Goal: Task Accomplishment & Management: Complete application form

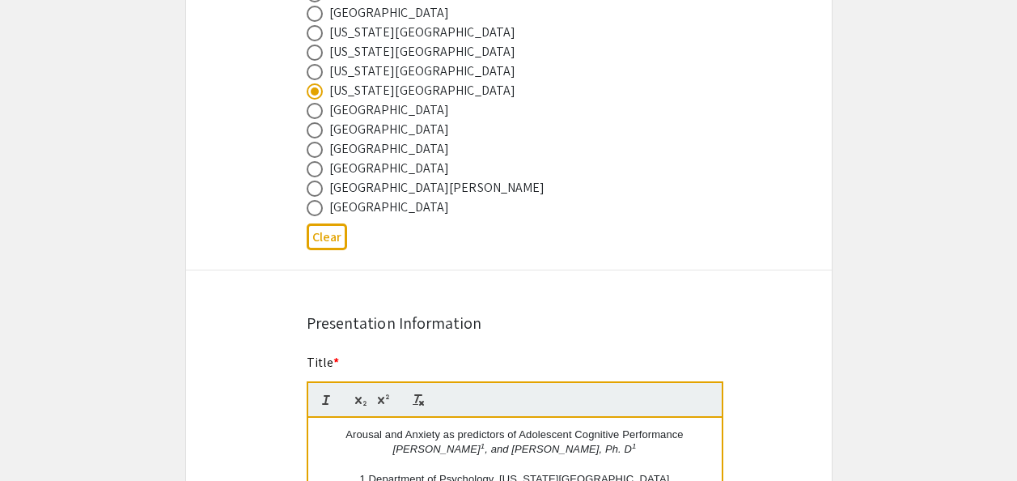
scroll to position [971, 0]
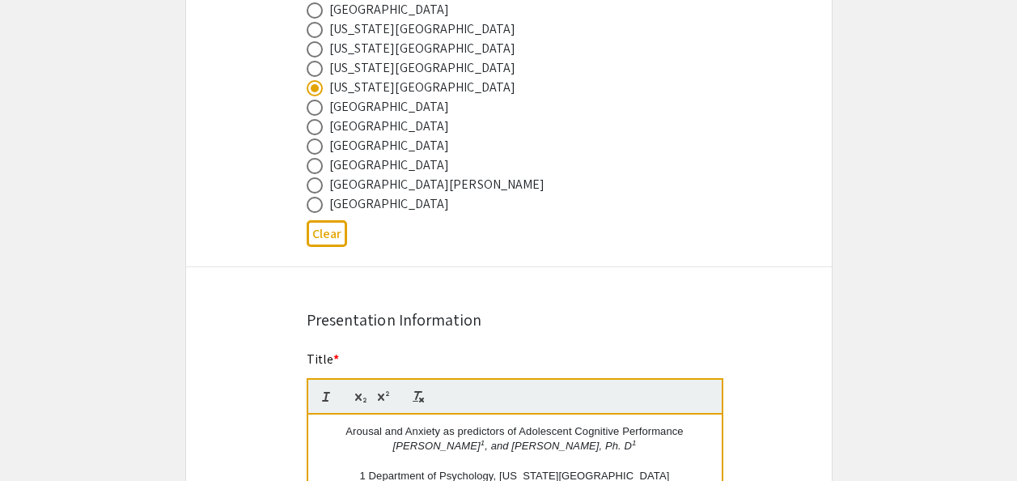
click at [315, 66] on span at bounding box center [315, 69] width 16 height 16
click at [315, 66] on input "radio" at bounding box center [315, 69] width 16 height 16
radio input "true"
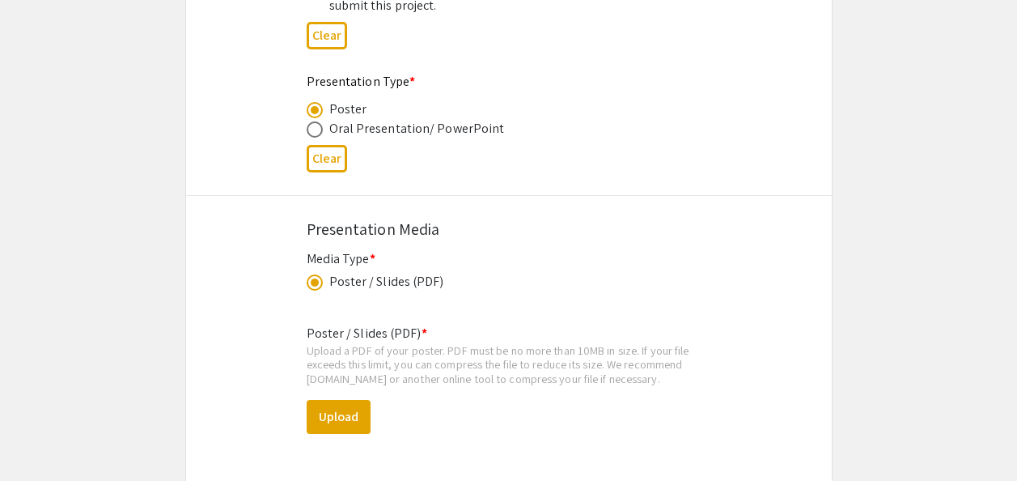
scroll to position [2670, 0]
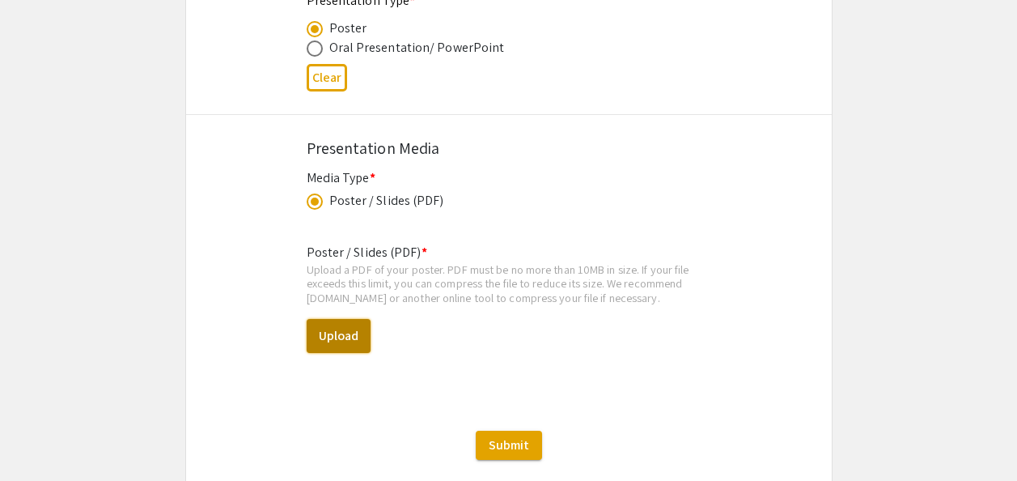
click at [360, 337] on button "Upload" at bounding box center [339, 336] width 64 height 34
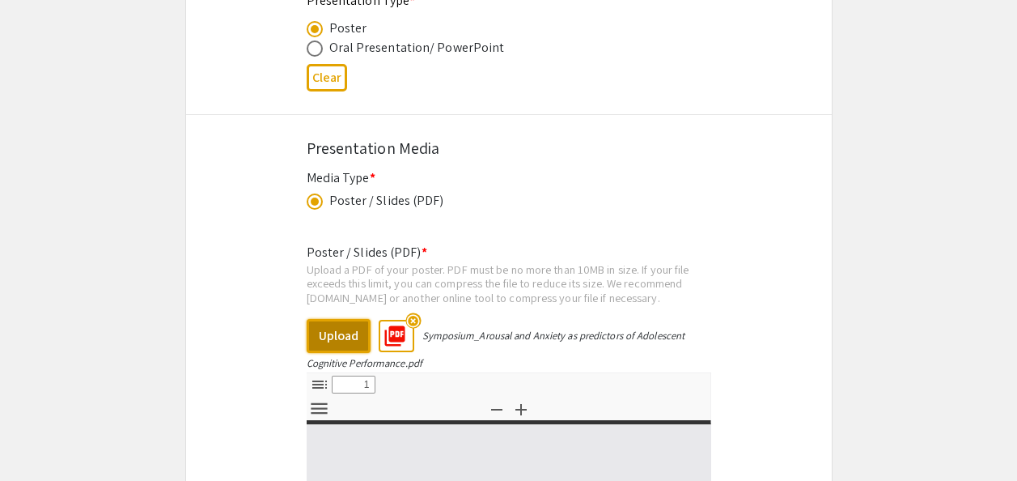
select select "custom"
type input "0"
select select "custom"
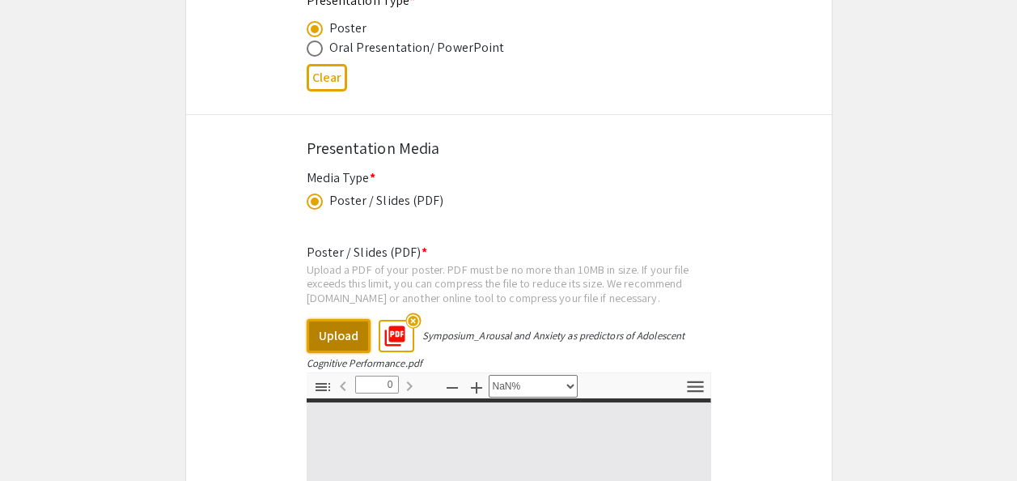
type input "1"
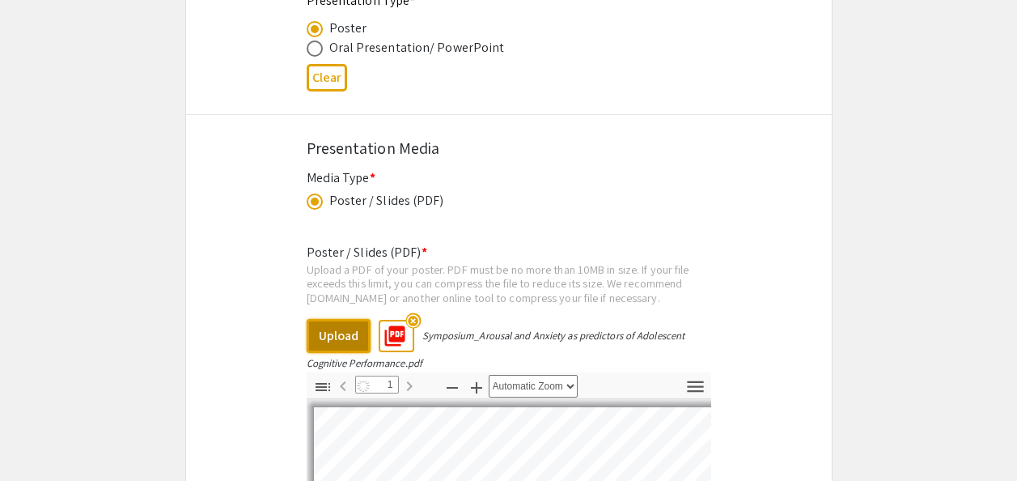
select select "auto"
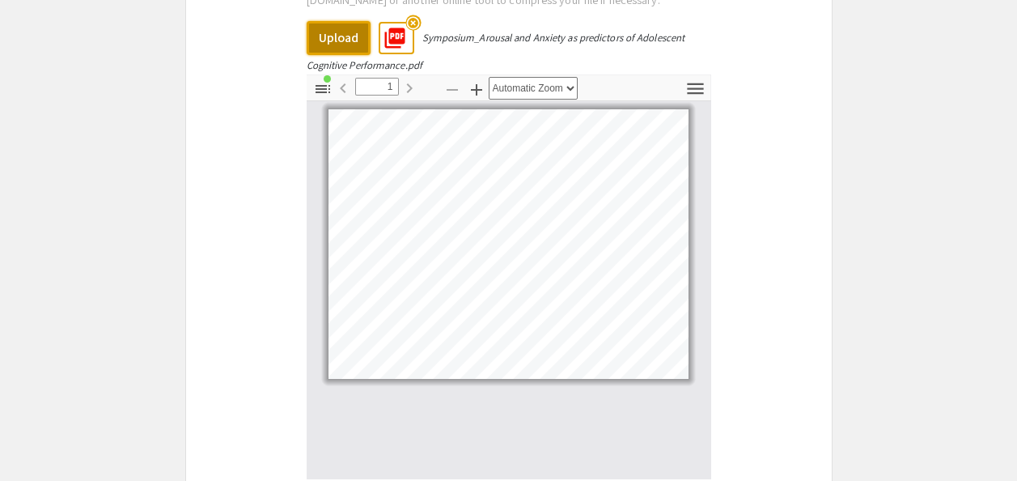
scroll to position [2727, 0]
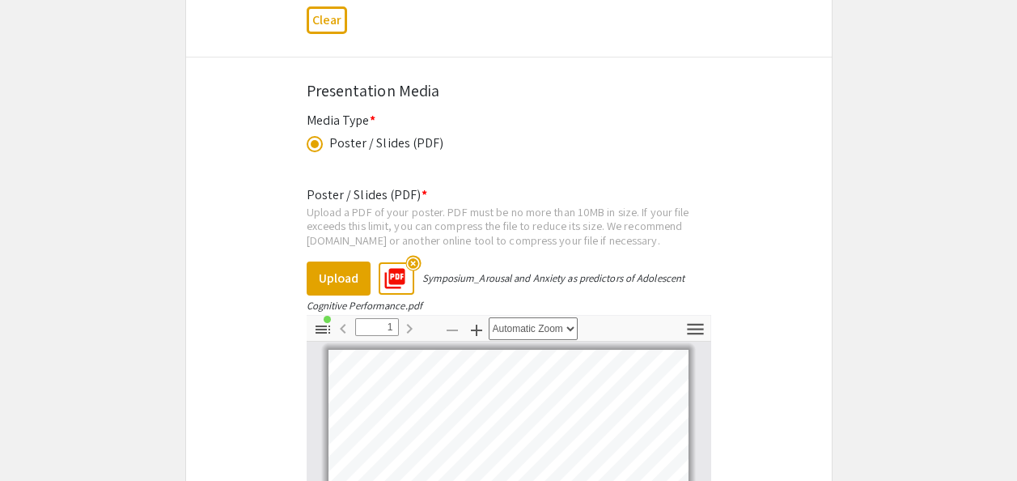
click at [337, 286] on button "Upload" at bounding box center [339, 278] width 64 height 34
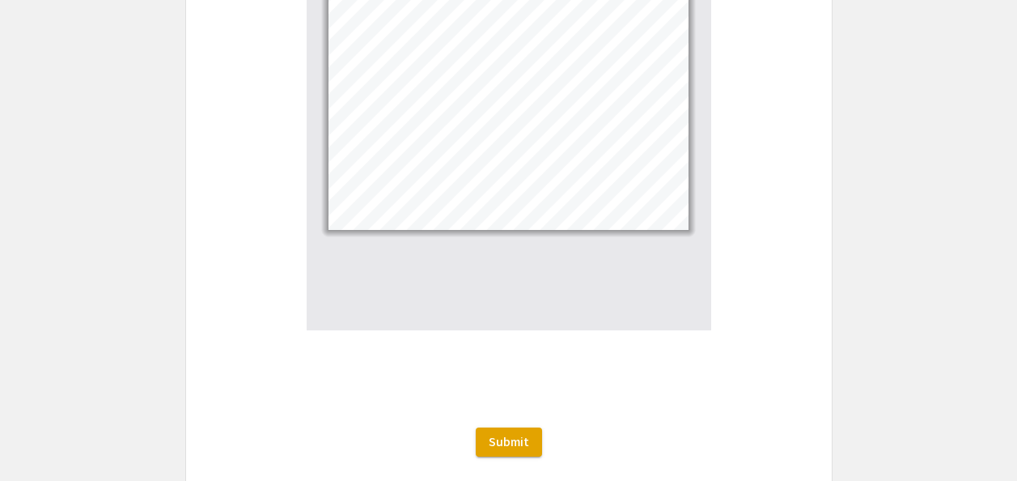
scroll to position [3212, 0]
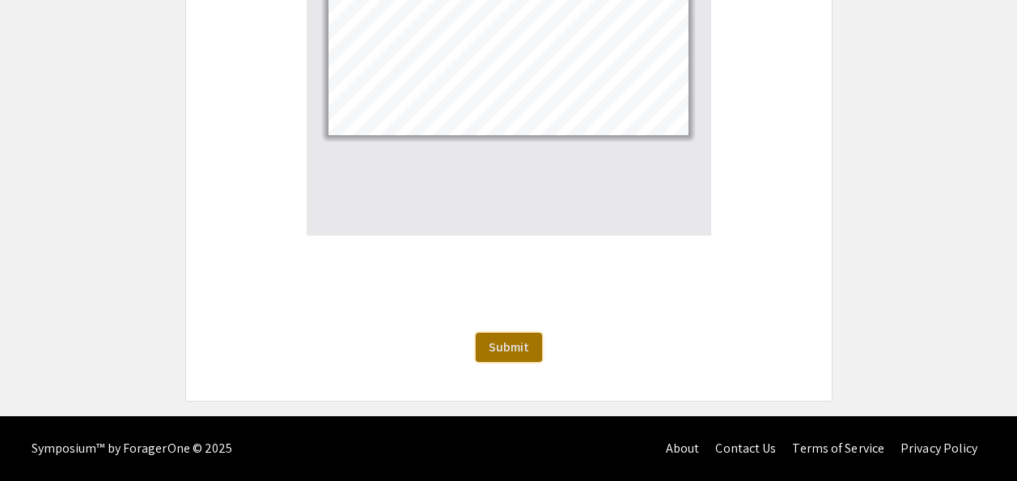
click at [510, 351] on span "Submit" at bounding box center [509, 346] width 40 height 17
click at [523, 347] on span "Submit" at bounding box center [509, 346] width 40 height 17
click at [526, 346] on span "Submit" at bounding box center [509, 346] width 40 height 17
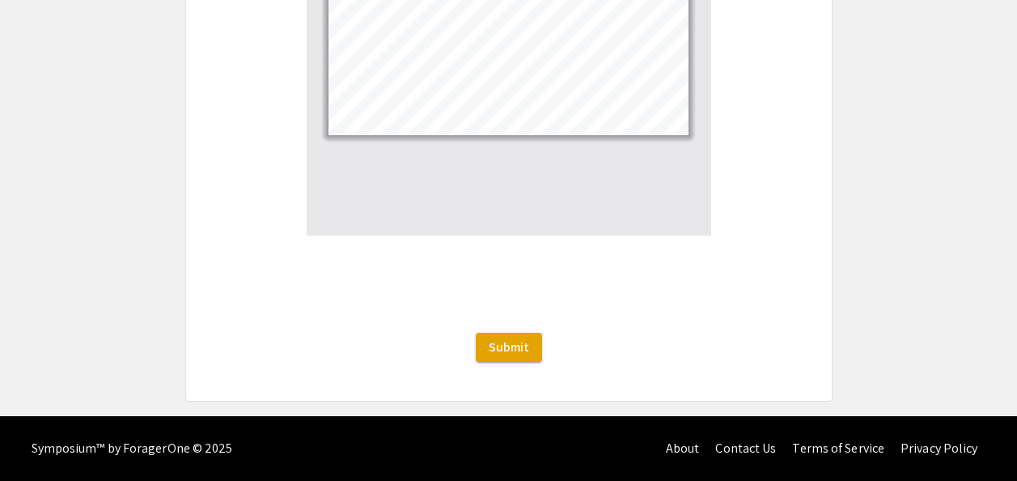
click at [1010, 417] on div "Symposium™ by ForagerOne © 2025 About Contact Us Terms of Service Privacy Policy" at bounding box center [508, 448] width 1017 height 65
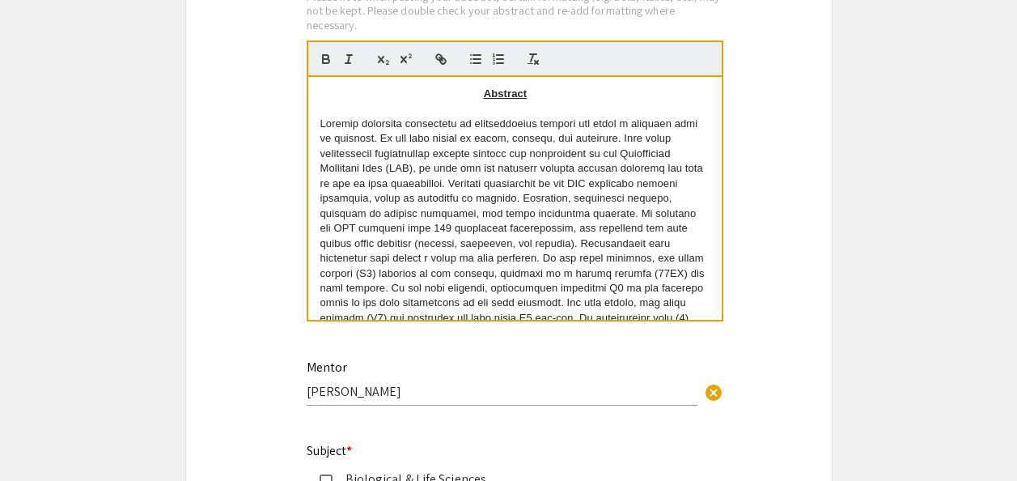
scroll to position [1699, 0]
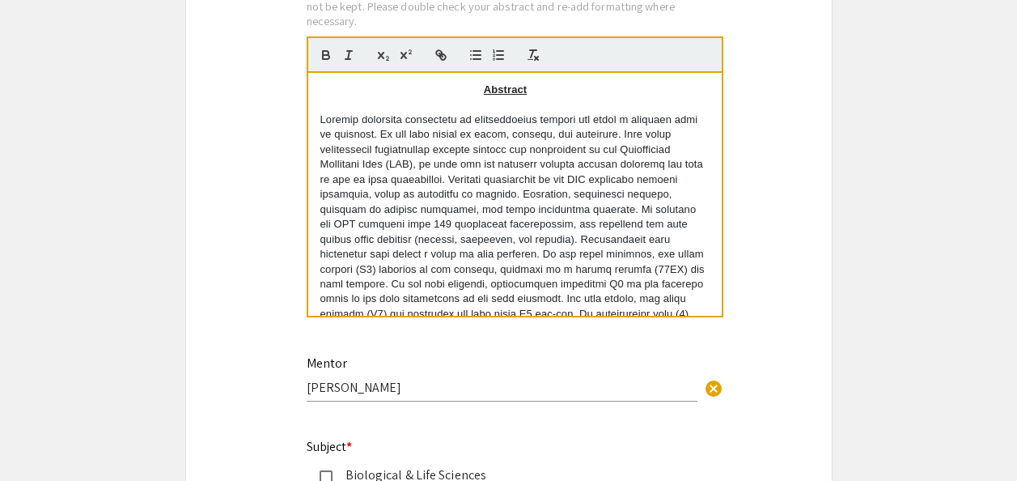
click at [439, 94] on p "Abstract" at bounding box center [514, 90] width 389 height 15
click at [480, 87] on p "Abstract" at bounding box center [514, 90] width 389 height 15
click at [461, 91] on p "Abstract" at bounding box center [514, 90] width 389 height 15
click at [327, 91] on p "Abstract" at bounding box center [514, 90] width 389 height 15
click at [325, 91] on p "Abstract" at bounding box center [514, 90] width 389 height 15
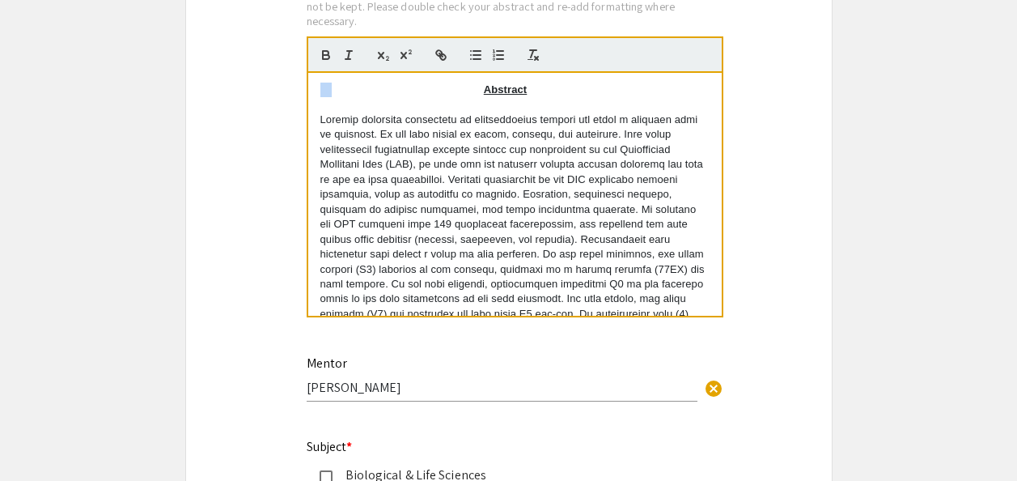
click at [325, 91] on p "Abstract" at bounding box center [514, 90] width 389 height 15
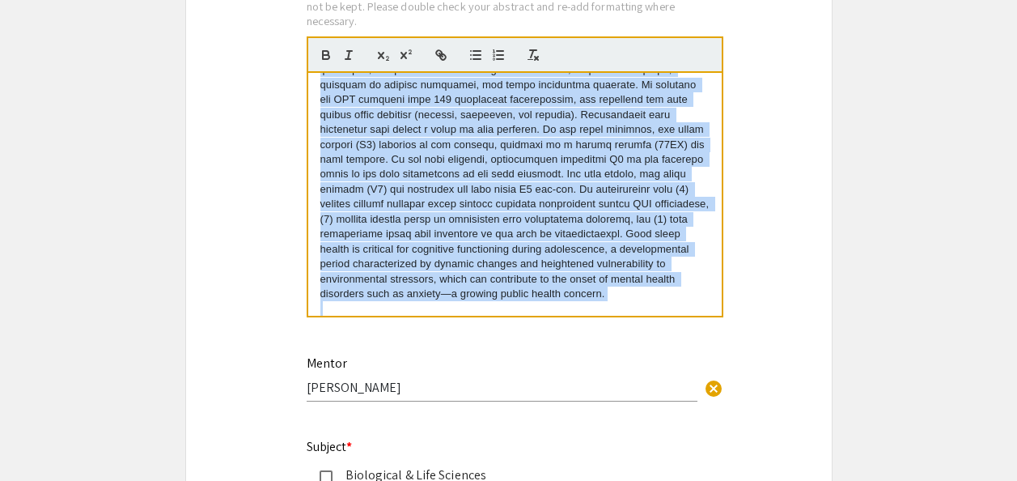
scroll to position [210, 0]
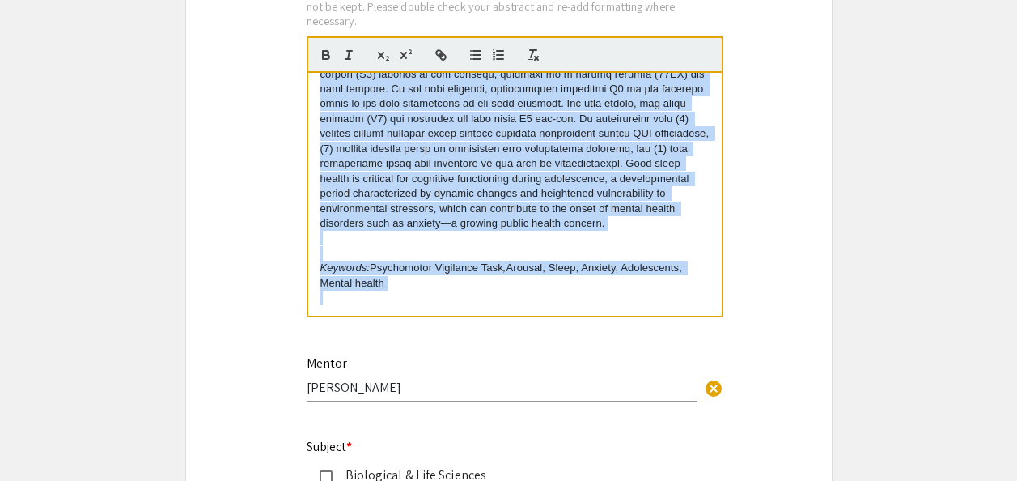
drag, startPoint x: 320, startPoint y: 92, endPoint x: 609, endPoint y: 383, distance: 410.1
click at [614, 384] on div "Symposium Presentation Submission 2025 Life Sciences South Florida STEM Undergr…" at bounding box center [508, 152] width 647 height 3526
copy div "Abstract Arousal modulates reactivity to environmental stimuli and plays a crit…"
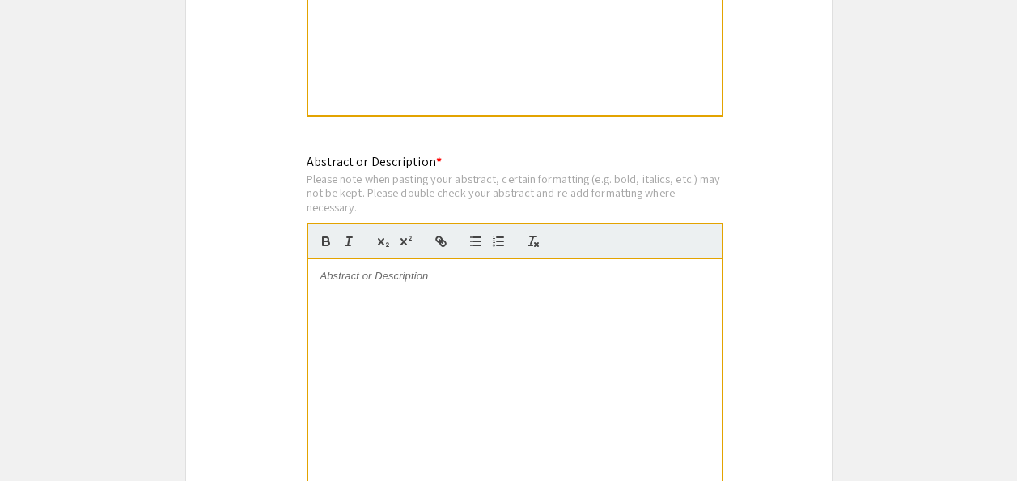
scroll to position [1618, 0]
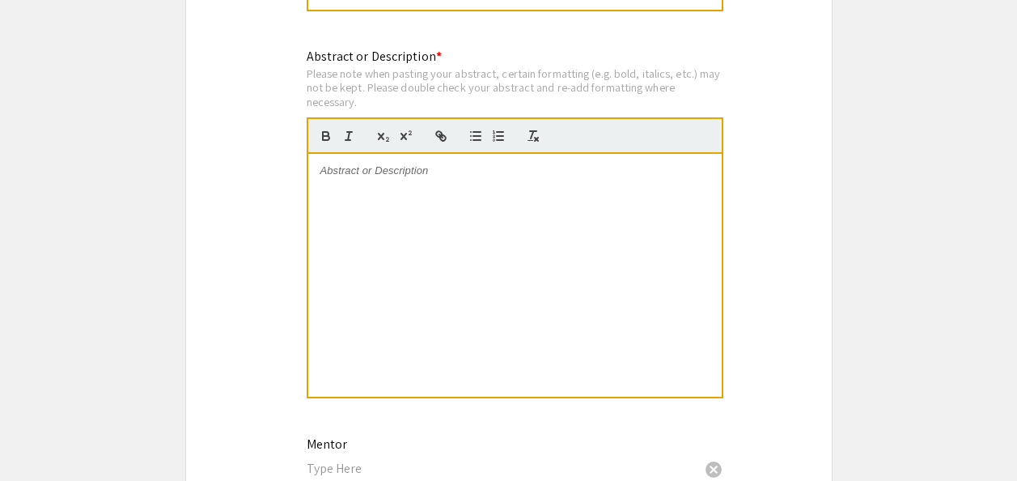
click at [366, 217] on div at bounding box center [514, 275] width 413 height 243
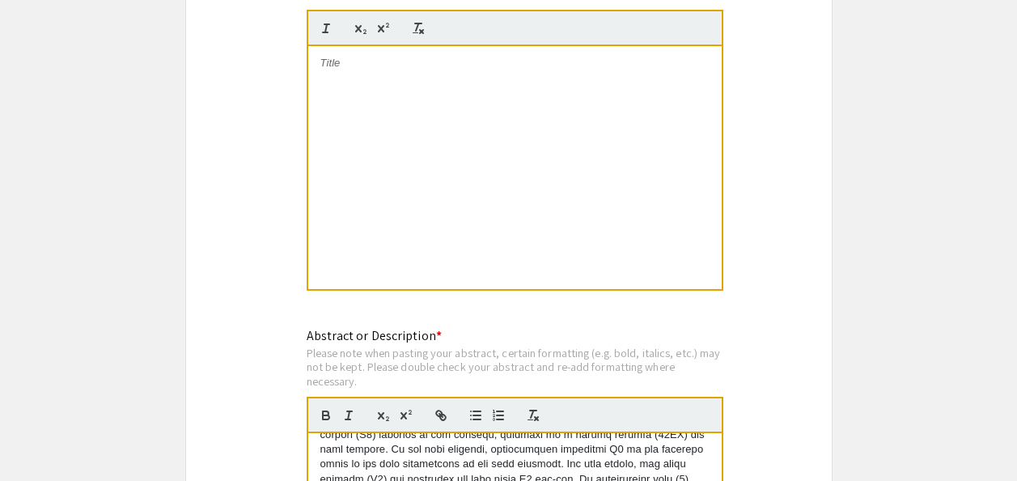
scroll to position [1213, 0]
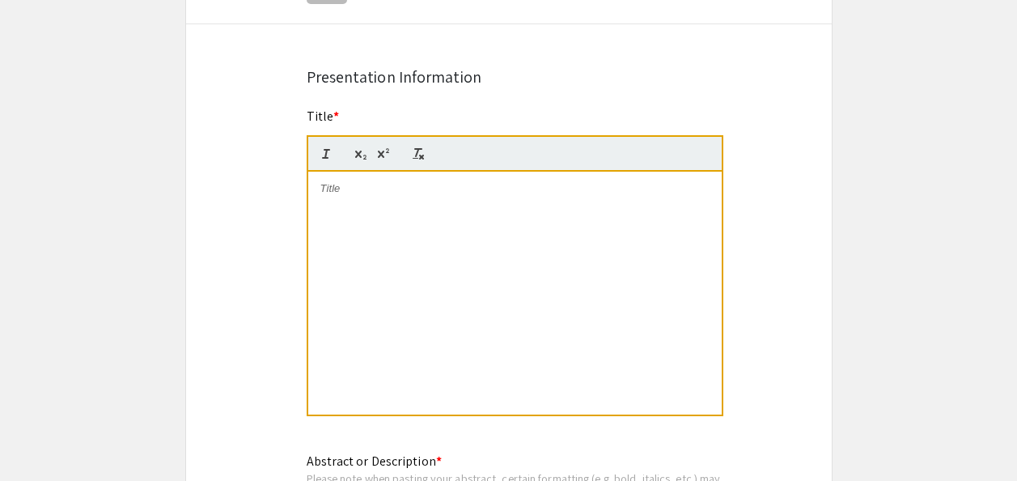
click at [383, 189] on p at bounding box center [514, 188] width 389 height 15
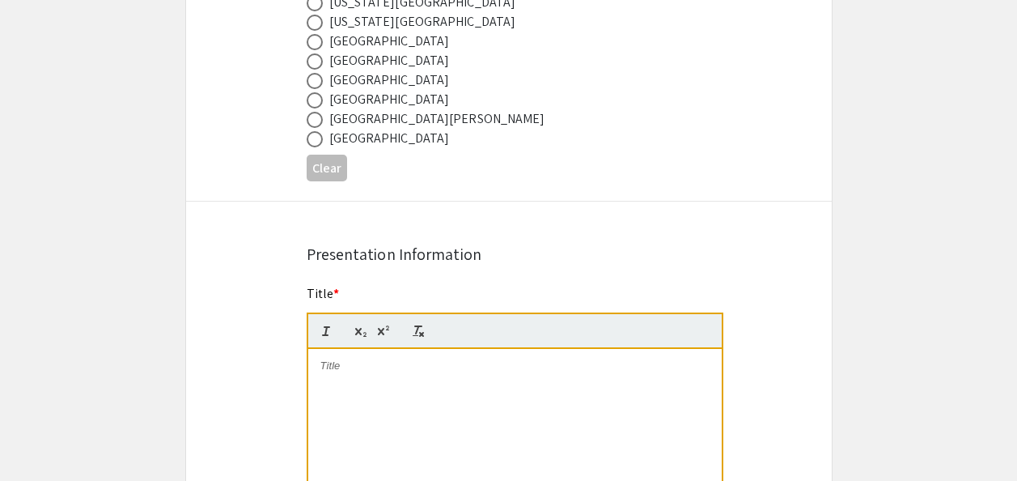
scroll to position [890, 0]
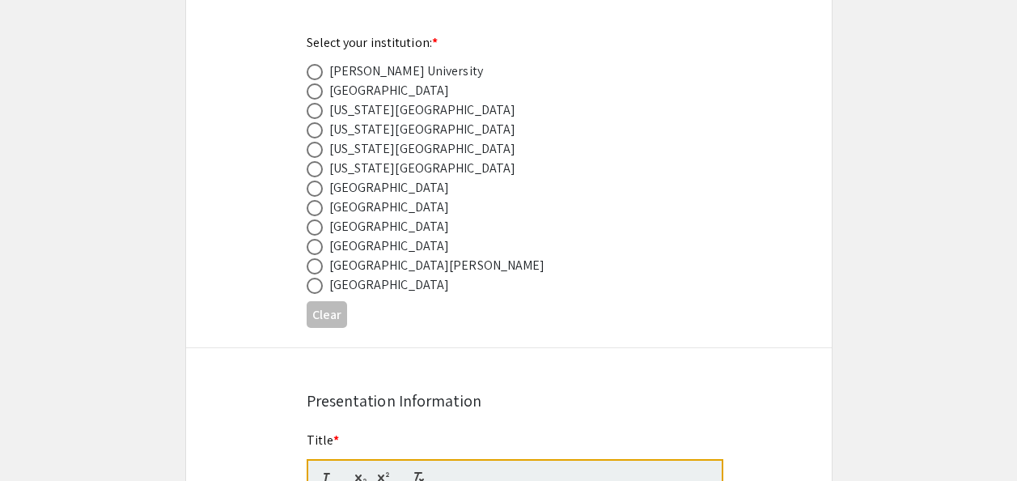
click at [381, 149] on div "[US_STATE][GEOGRAPHIC_DATA]" at bounding box center [422, 148] width 187 height 19
click at [317, 147] on span at bounding box center [315, 150] width 16 height 16
click at [317, 147] on input "radio" at bounding box center [315, 150] width 16 height 16
radio input "true"
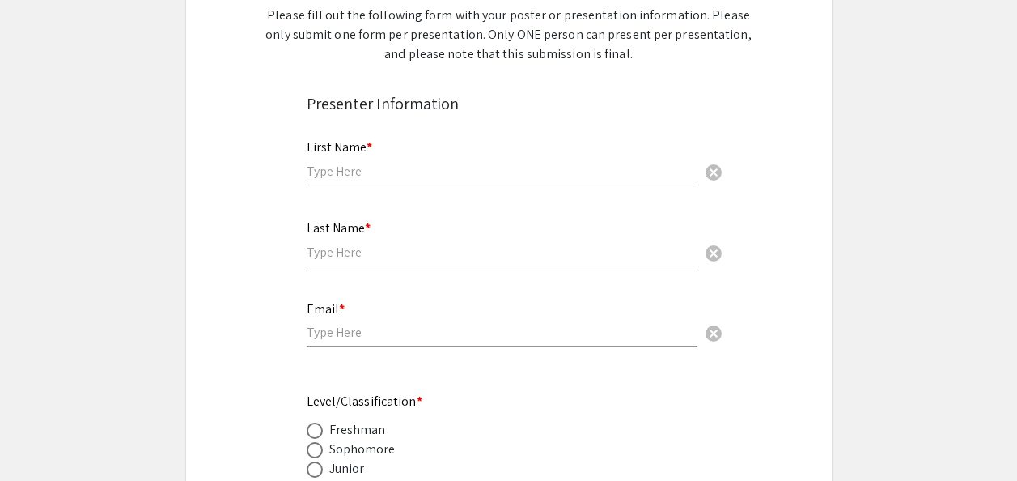
scroll to position [243, 0]
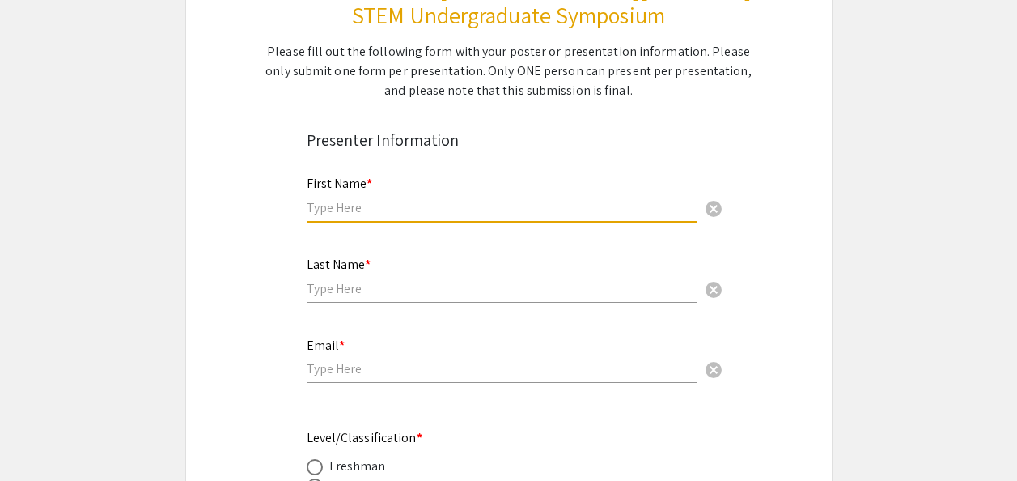
click at [352, 205] on input "text" at bounding box center [502, 207] width 391 height 17
type input "Vedlee"
type input "[PERSON_NAME]"
type input "[EMAIL_ADDRESS][DOMAIN_NAME]"
type input "Psychology"
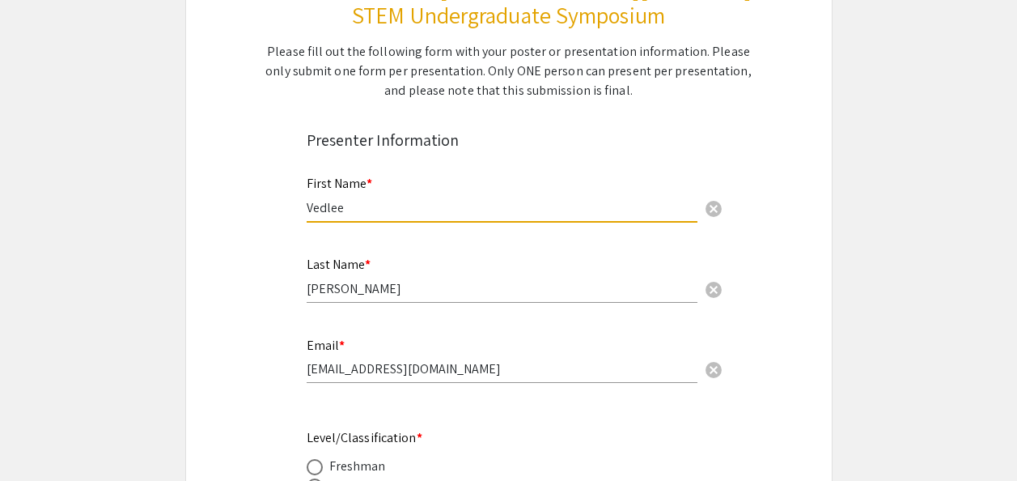
type input "[PERSON_NAME]"
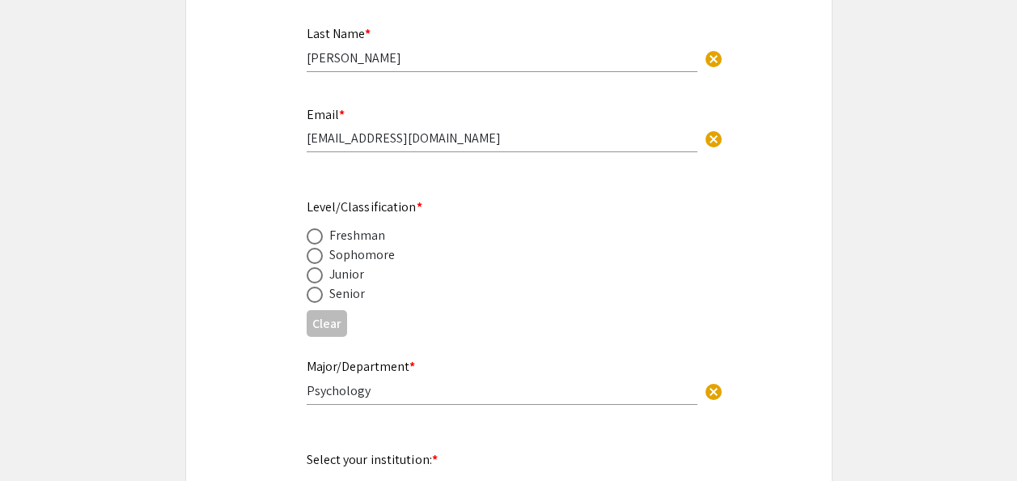
scroll to position [485, 0]
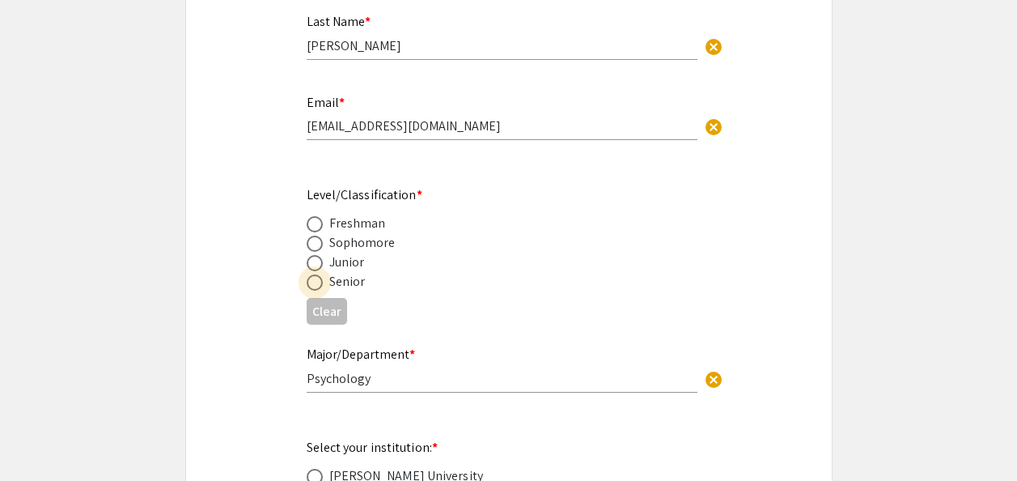
click at [308, 282] on span at bounding box center [315, 282] width 16 height 16
click at [308, 282] on input "radio" at bounding box center [315, 282] width 16 height 16
radio input "true"
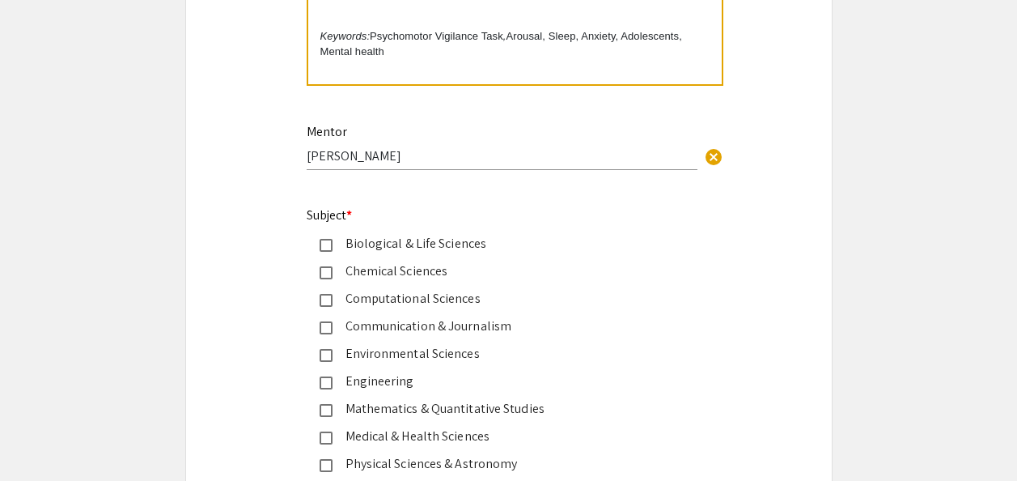
scroll to position [2103, 0]
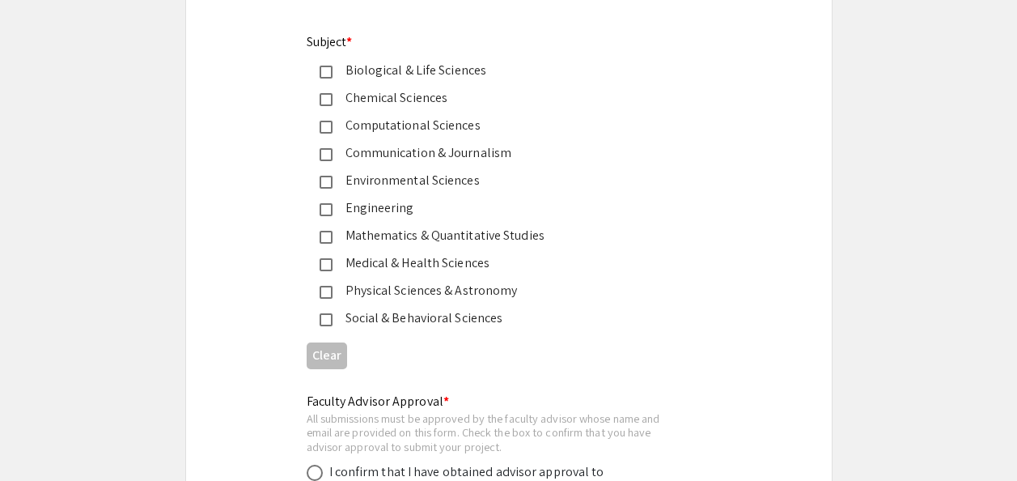
click at [389, 321] on div "Social & Behavioral Sciences" at bounding box center [502, 317] width 340 height 19
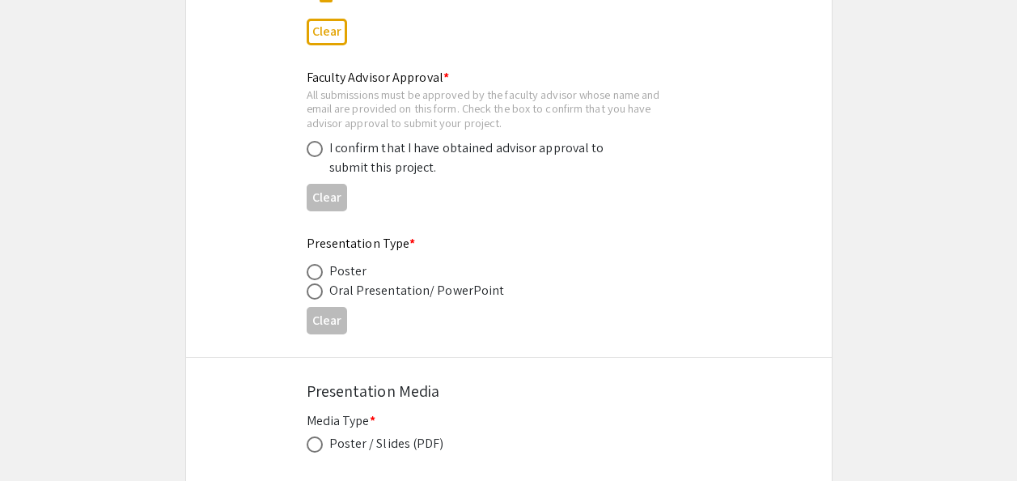
drag, startPoint x: 319, startPoint y: 152, endPoint x: 332, endPoint y: 159, distance: 14.5
click at [317, 152] on span at bounding box center [315, 149] width 16 height 16
click at [317, 152] on input "radio" at bounding box center [315, 149] width 16 height 16
radio input "true"
click at [311, 273] on span at bounding box center [315, 272] width 16 height 16
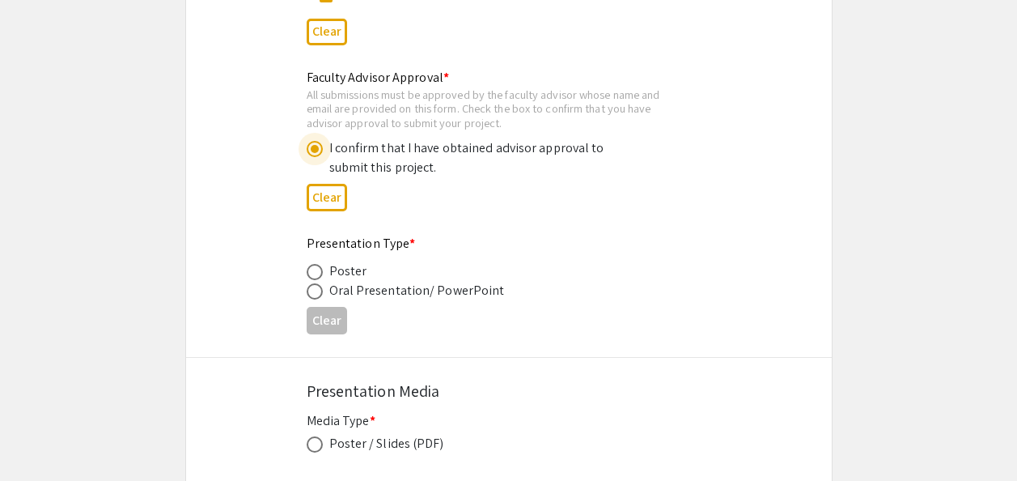
click at [311, 273] on input "radio" at bounding box center [315, 272] width 16 height 16
radio input "true"
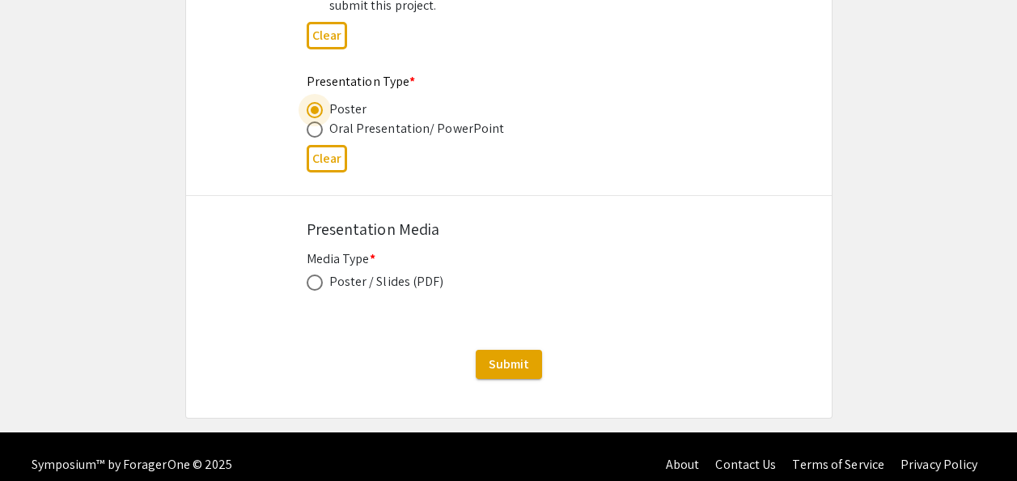
click at [307, 282] on span at bounding box center [315, 282] width 16 height 16
click at [307, 282] on input "radio" at bounding box center [315, 282] width 16 height 16
radio input "true"
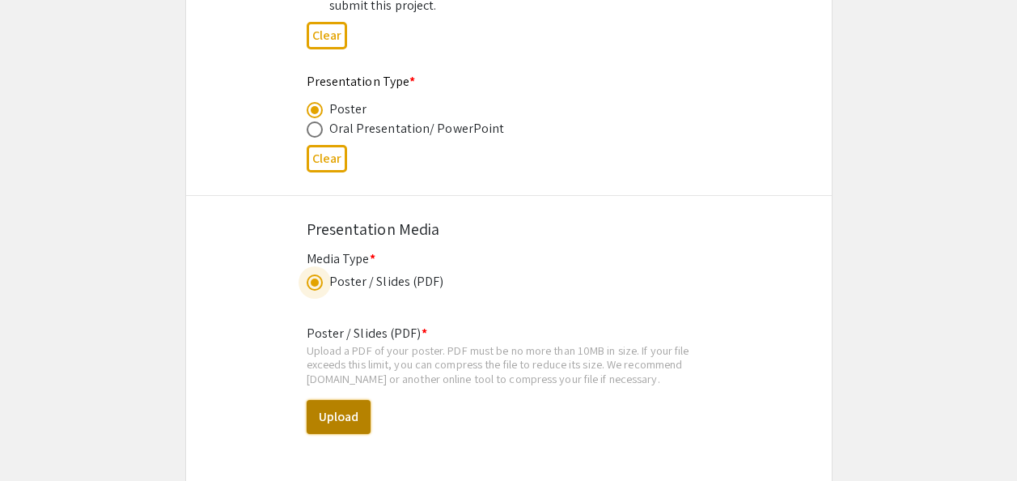
click at [329, 412] on button "Upload" at bounding box center [339, 417] width 64 height 34
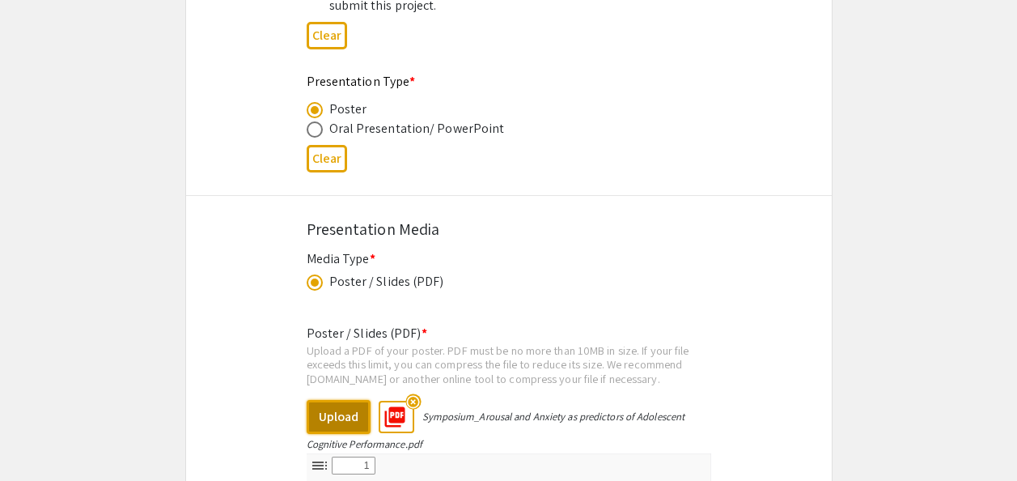
select select "custom"
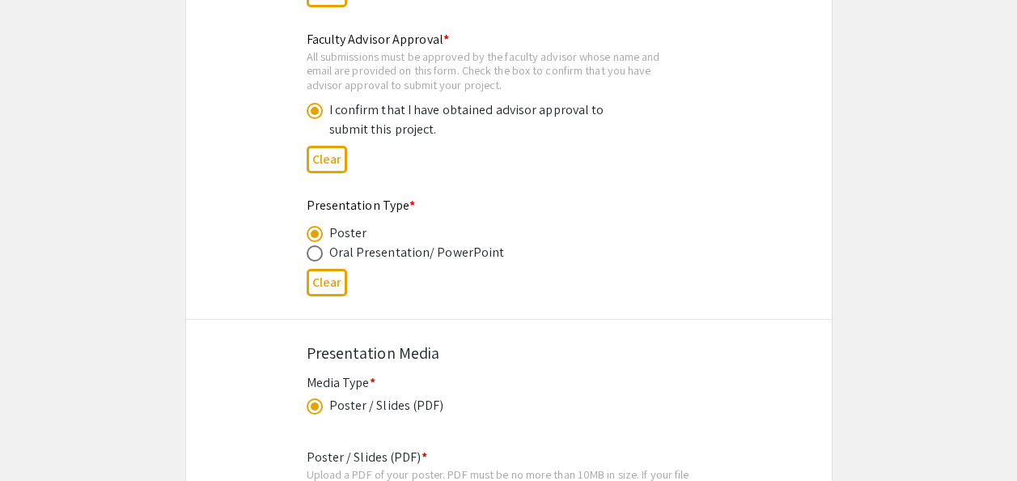
type input "0"
select select "custom"
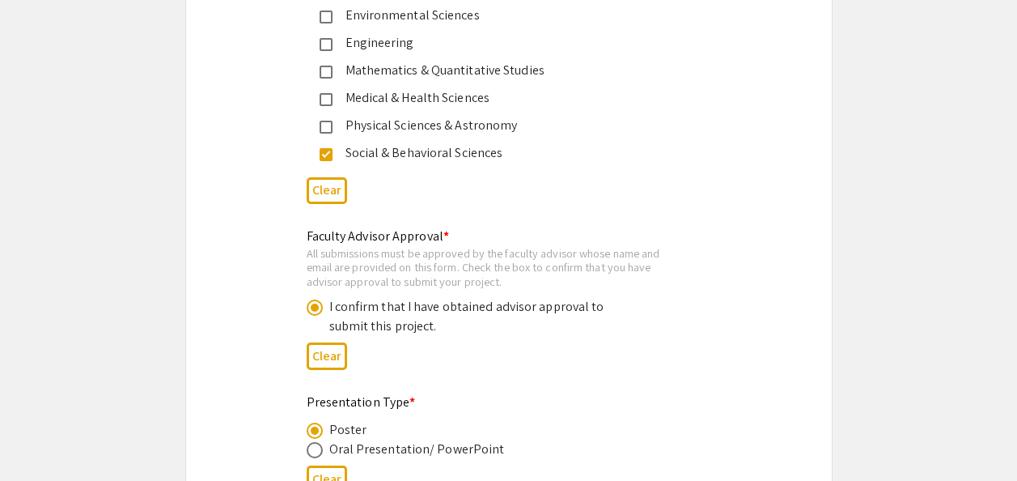
type input "1"
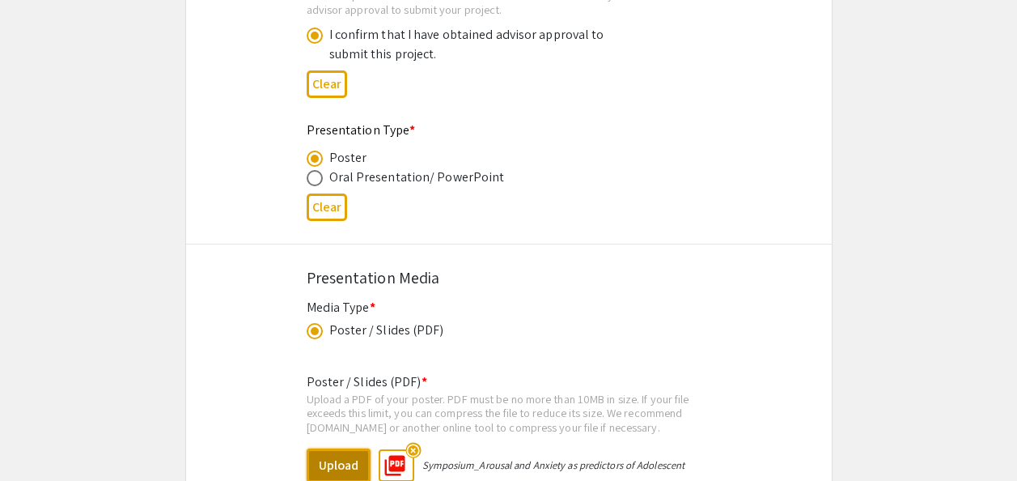
scroll to position [2751, 0]
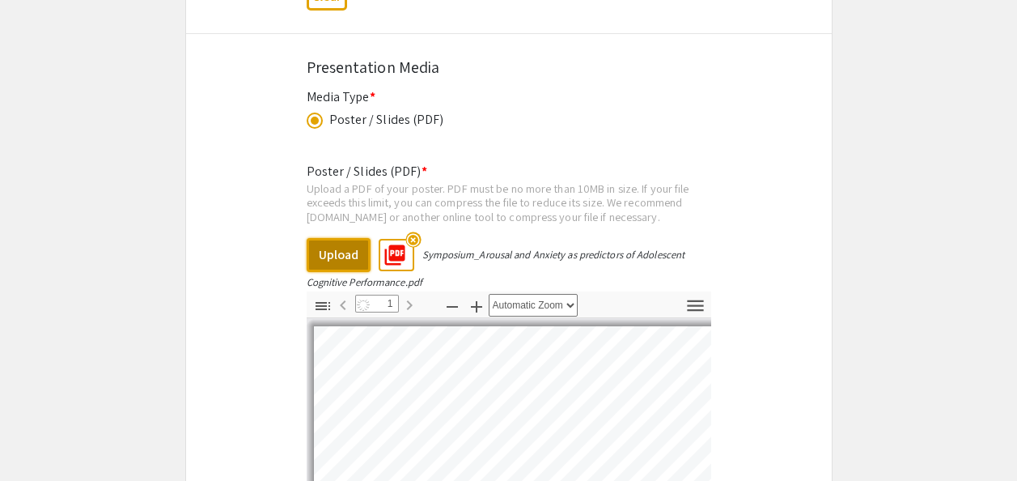
select select "auto"
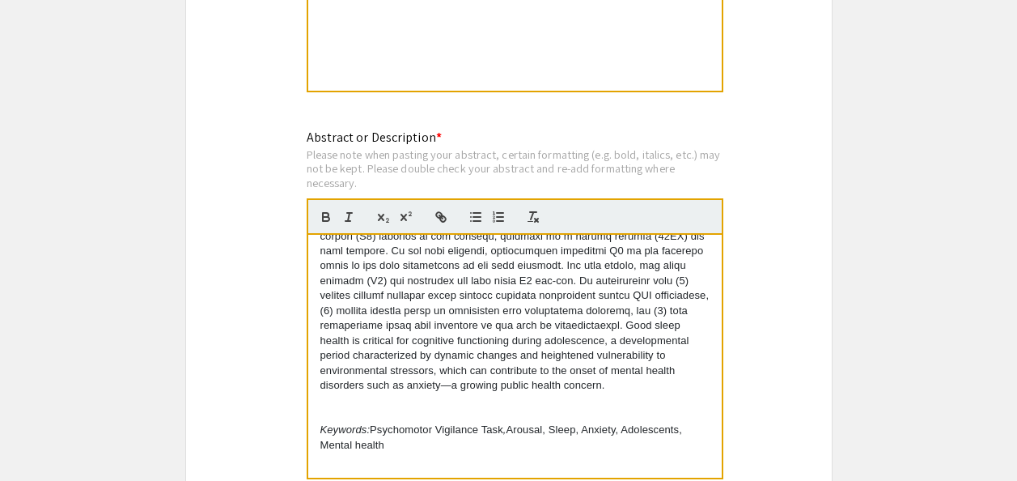
scroll to position [1294, 0]
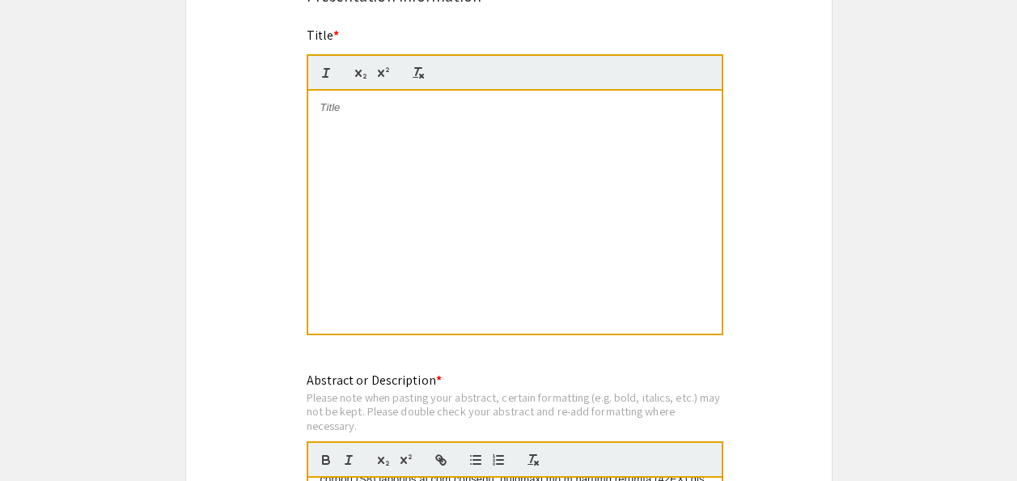
click at [519, 136] on div at bounding box center [514, 212] width 413 height 243
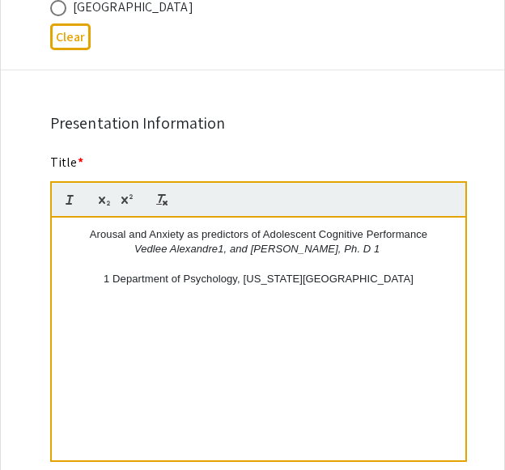
scroll to position [0, 0]
click at [206, 286] on div "Arousal and Anxiety as predictors of Adolescent Cognitive Performance Vedlee Al…" at bounding box center [258, 339] width 413 height 243
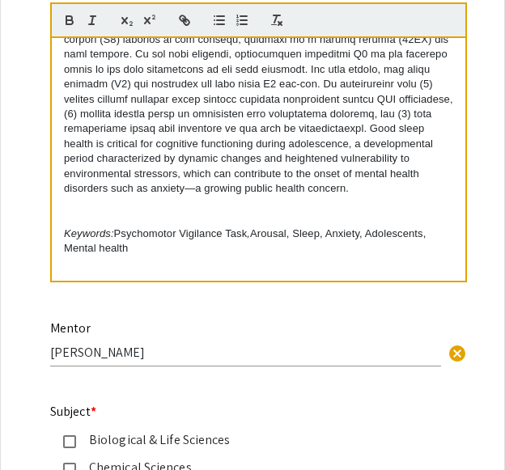
scroll to position [1699, 0]
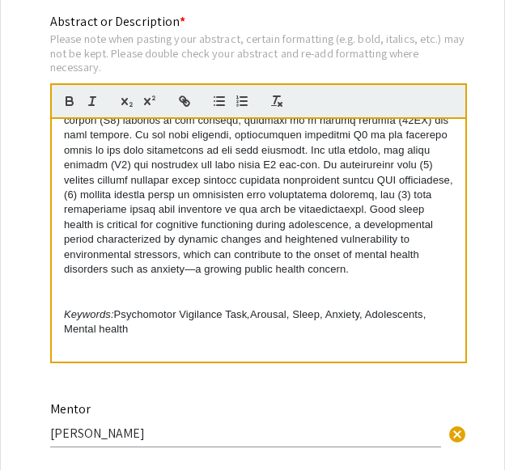
click at [294, 220] on p "Good sleep health is critical for cognitive functioning during adolescence, a d…" at bounding box center [258, 121] width 389 height 314
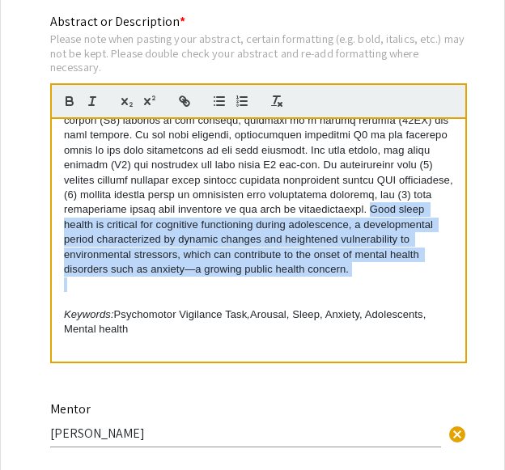
drag, startPoint x: 217, startPoint y: 237, endPoint x: 252, endPoint y: 167, distance: 78.9
click at [252, 167] on div "Abstract Good sleep health is critical for cognitive functioning during adolesc…" at bounding box center [258, 240] width 413 height 243
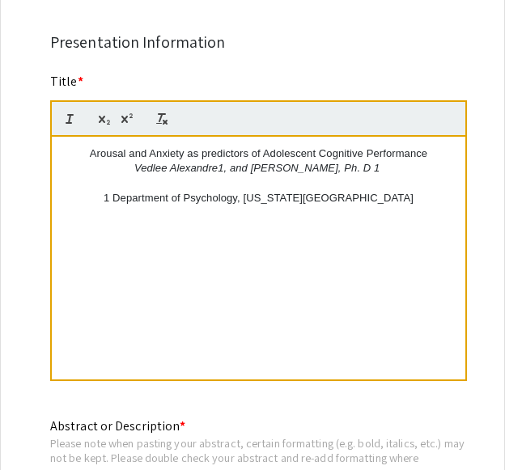
scroll to position [1294, 0]
drag, startPoint x: 379, startPoint y: 125, endPoint x: 370, endPoint y: 122, distance: 10.0
click at [370, 161] on p "Vedlee Alexandre1, and Aaron T. Mattfeld, Ph. D 1" at bounding box center [258, 168] width 389 height 15
click at [130, 113] on icon "button" at bounding box center [130, 115] width 3 height 5
click at [358, 162] on em "Vedlee Alexandre1, and Aaron T. Mattfeld, Ph. D" at bounding box center [255, 168] width 236 height 12
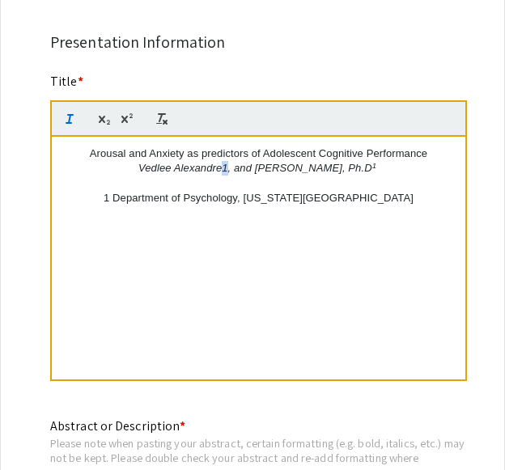
click at [225, 162] on em "Vedlee Alexandre1, and Aaron T. Mattfeld, Ph.D" at bounding box center [255, 168] width 234 height 12
click at [119, 109] on button "button" at bounding box center [127, 118] width 23 height 19
click at [272, 206] on p at bounding box center [258, 213] width 389 height 15
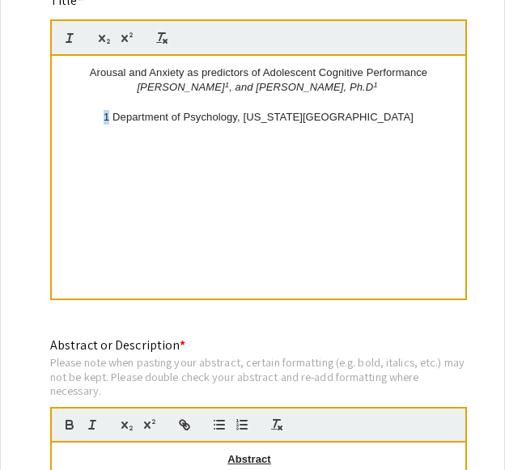
click at [121, 110] on p "1 Department of Psychology, Florida International University" at bounding box center [258, 117] width 389 height 15
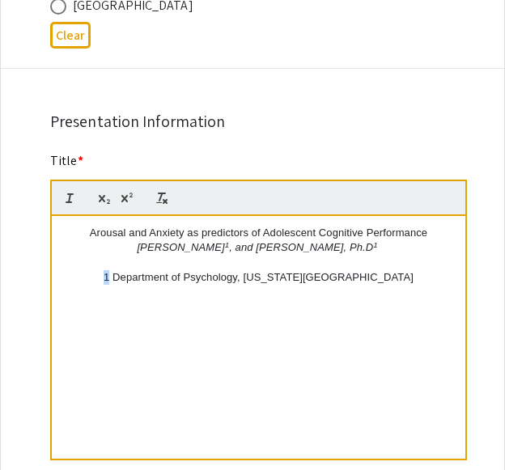
scroll to position [1213, 0]
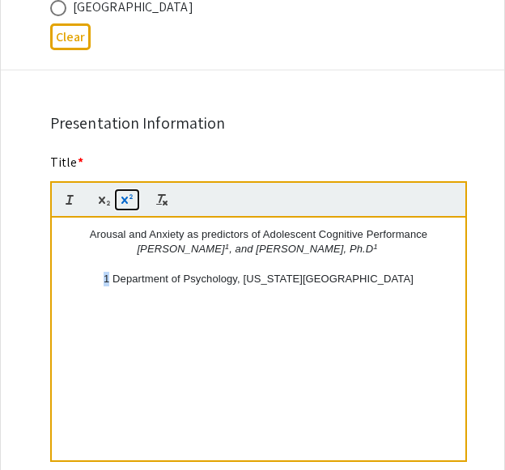
click at [128, 193] on icon "button" at bounding box center [127, 200] width 15 height 15
click at [124, 272] on p "1 Department of Psychology, Florida International University" at bounding box center [258, 279] width 389 height 15
click at [172, 291] on div "Arousal and Anxiety as predictors of Adolescent Cognitive Performance Vedlee Al…" at bounding box center [258, 339] width 413 height 243
click at [319, 324] on div "Arousal and Anxiety as predictors of Adolescent Cognitive Performance Vedlee Al…" at bounding box center [258, 339] width 413 height 243
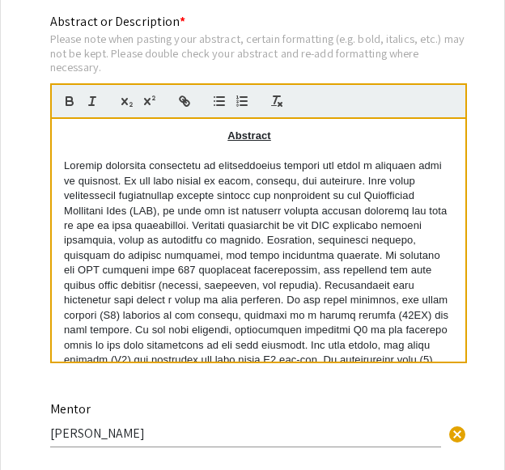
scroll to position [210, 0]
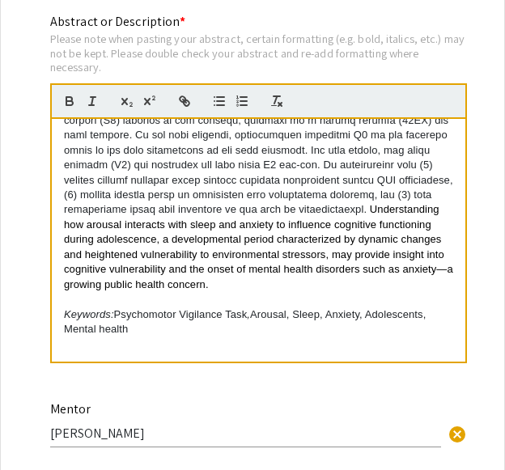
click at [282, 292] on p at bounding box center [258, 299] width 389 height 15
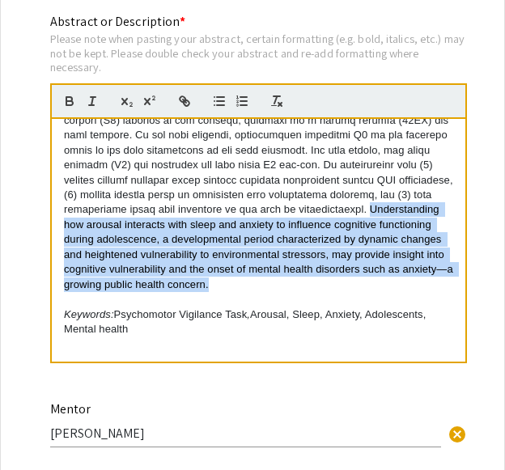
click at [254, 244] on p "Understanding how arousal interacts with sleep and anxiety to influence cogniti…" at bounding box center [258, 128] width 389 height 328
copy span "Understanding how arousal interacts with sleep and anxiety to influence cogniti…"
click at [309, 203] on span "Understanding how arousal interacts with sleep and anxiety to influence cogniti…" at bounding box center [260, 246] width 392 height 87
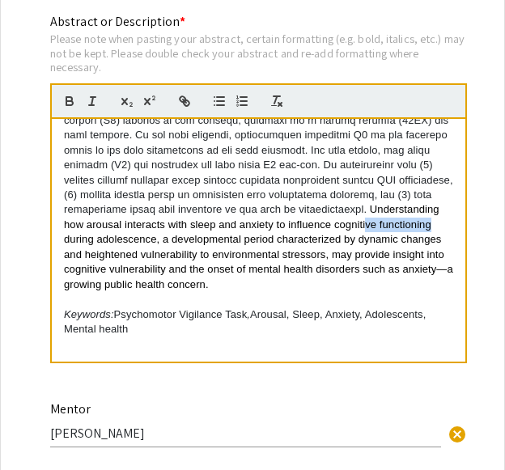
drag, startPoint x: 326, startPoint y: 180, endPoint x: 263, endPoint y: 179, distance: 63.1
click at [263, 203] on span "Understanding how arousal interacts with sleep and anxiety to influence cogniti…" at bounding box center [260, 246] width 392 height 87
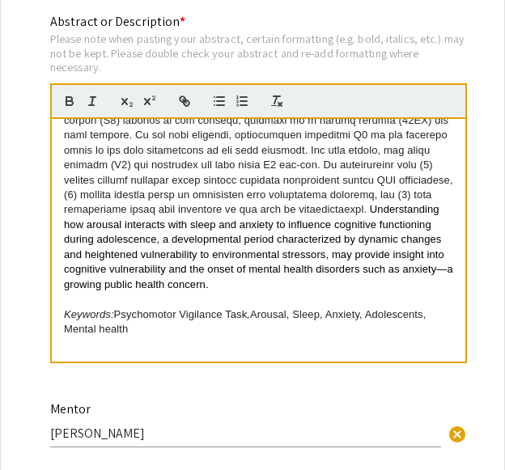
click at [263, 203] on span "Understanding how arousal interacts with sleep and anxiety to influence cogniti…" at bounding box center [260, 246] width 392 height 87
click at [248, 211] on span "Understanding how arousal interacts with sleep and anxiety to influence cogniti…" at bounding box center [260, 246] width 392 height 87
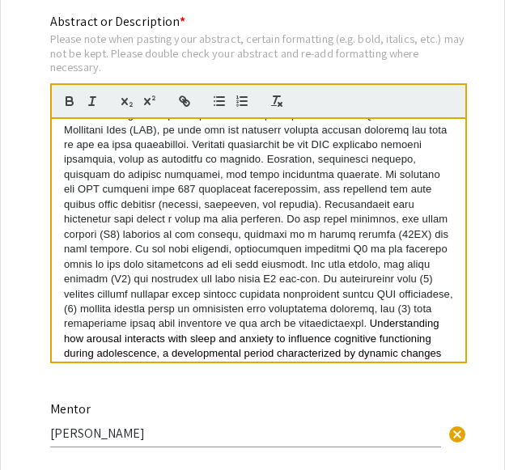
scroll to position [162, 0]
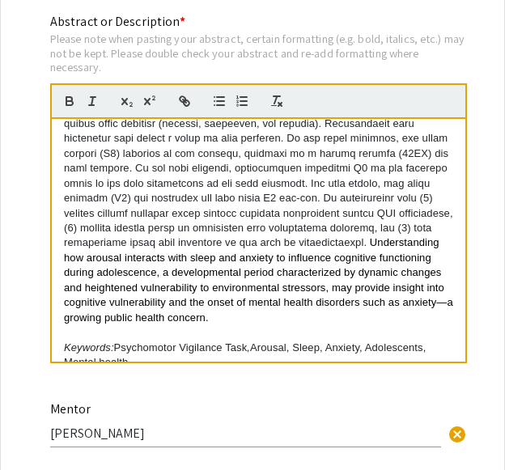
click at [355, 235] on p "Understanding how arousal interacts with sleep and anxiety to influence cogniti…" at bounding box center [258, 161] width 389 height 328
click at [316, 236] on p "Understanding how arousal interacts with sleep and anxiety to influence cogniti…" at bounding box center [258, 161] width 389 height 328
drag, startPoint x: 325, startPoint y: 228, endPoint x: 263, endPoint y: 230, distance: 62.3
click at [263, 236] on span "Understanding how arousal interacts with sleep and anxiety to influence cogniti…" at bounding box center [260, 279] width 392 height 87
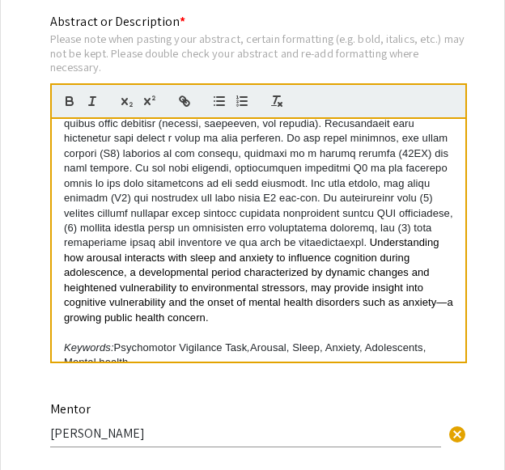
click at [158, 257] on span "Understanding how arousal interacts with sleep and anxiety to influence cogniti…" at bounding box center [260, 279] width 392 height 87
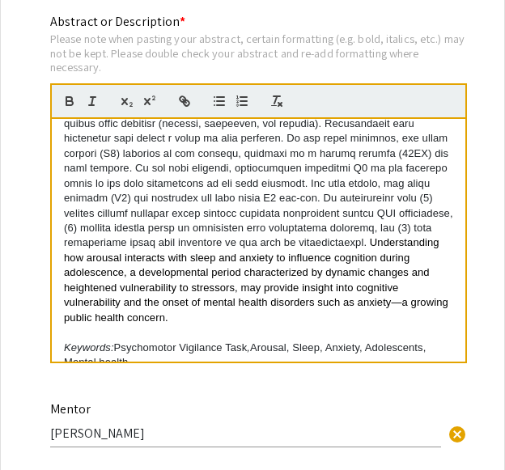
click at [226, 279] on p "Understanding how arousal interacts with sleep and anxiety to influence cogniti…" at bounding box center [258, 161] width 389 height 328
click at [135, 256] on span "Understanding how arousal interacts with sleep and anxiety to influence cogniti…" at bounding box center [257, 279] width 387 height 87
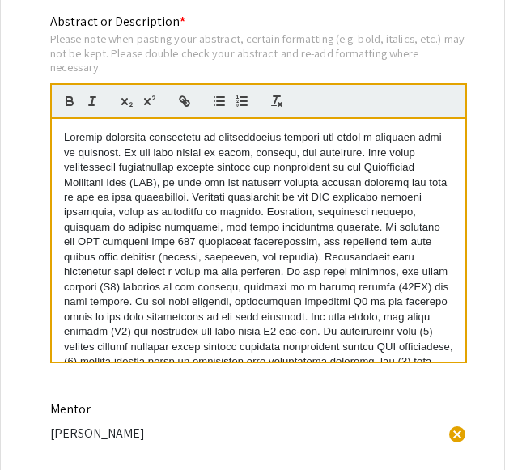
scroll to position [0, 0]
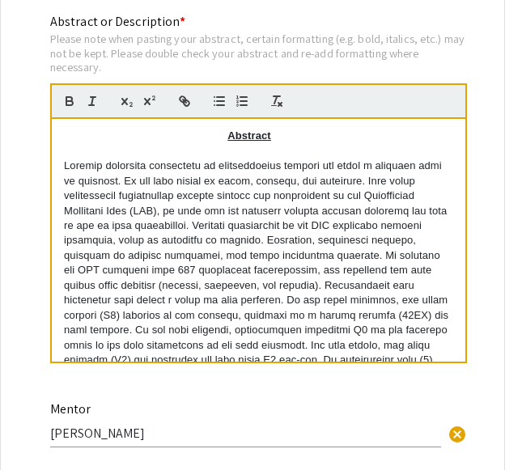
click at [62, 119] on div "Abstract Understanding how arousal interacts with sleep and anxiety to influenc…" at bounding box center [258, 240] width 413 height 243
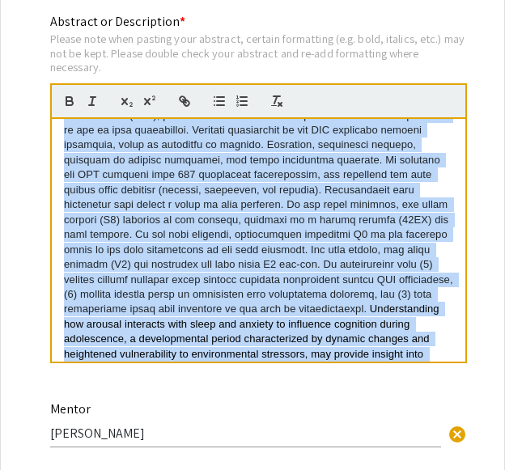
scroll to position [210, 0]
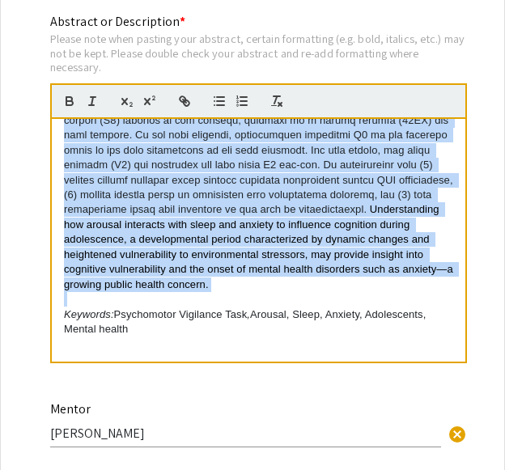
drag, startPoint x: 62, startPoint y: 119, endPoint x: 208, endPoint y: 246, distance: 193.2
click at [214, 240] on div "Abstract Understanding how arousal interacts with sleep and anxiety to influenc…" at bounding box center [258, 240] width 413 height 243
copy p "Arousal modulates reactivity to environmental stimuli and plays a critical role…"
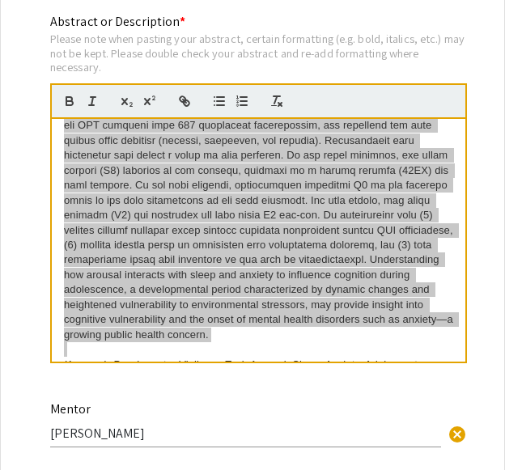
scroll to position [129, 0]
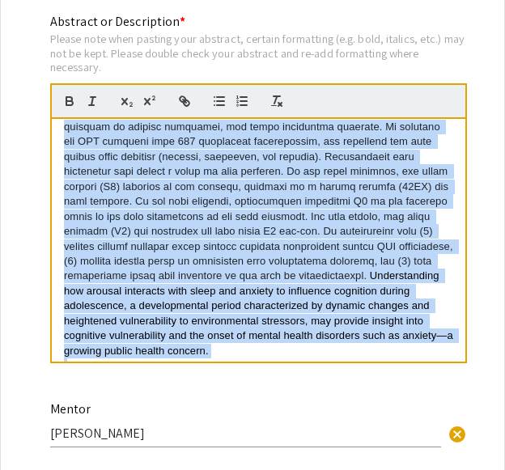
click at [354, 269] on span "Understanding how arousal interacts with sleep and anxiety to influence cogniti…" at bounding box center [260, 312] width 392 height 87
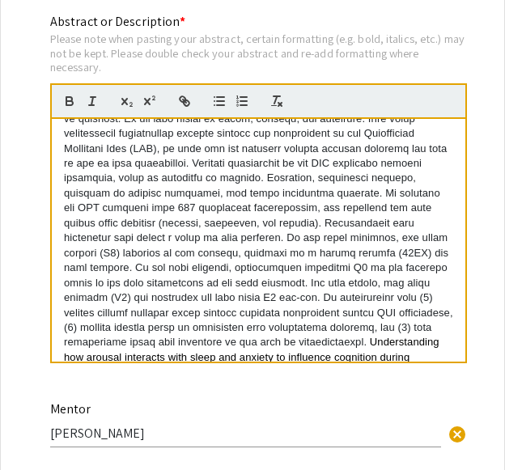
scroll to position [48, 0]
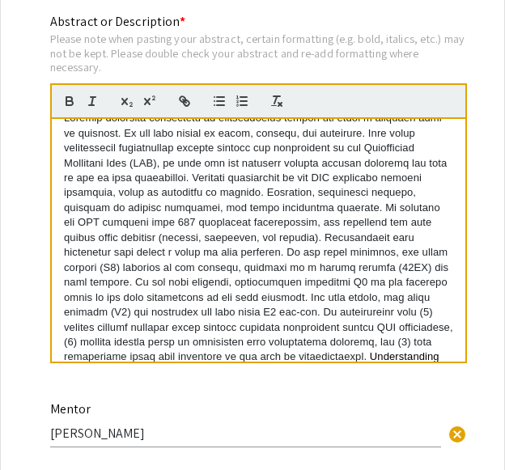
click at [277, 123] on p "Understanding how arousal interacts with sleep and anxiety to influence cogniti…" at bounding box center [258, 275] width 389 height 328
click at [287, 208] on p "Understanding how arousal interacts with sleep and anxiety to influence cogniti…" at bounding box center [258, 275] width 389 height 328
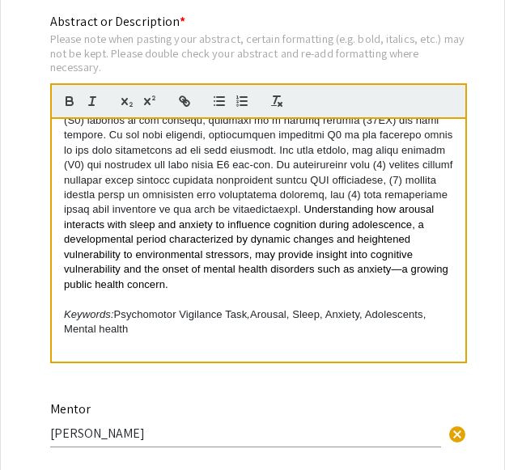
scroll to position [210, 0]
click at [218, 227] on span "Understanding how arousal interacts with sleep and anxiety to influence cogniti…" at bounding box center [257, 246] width 387 height 87
click at [225, 244] on p "Understanding how arousal interacts with sleep and anxiety to influence cogniti…" at bounding box center [258, 128] width 389 height 328
drag, startPoint x: 220, startPoint y: 243, endPoint x: 205, endPoint y: 243, distance: 15.4
click at [206, 239] on p "Understanding how arousal interacts with sleep and anxiety to influence cogniti…" at bounding box center [258, 128] width 389 height 328
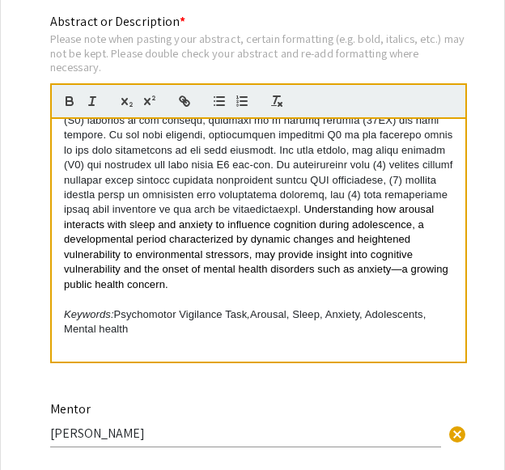
click at [160, 307] on p "Keywords: Psychomotor Vigilance Task , Arousal, Sleep, Anxiety, Adolescents, Me…" at bounding box center [258, 322] width 389 height 30
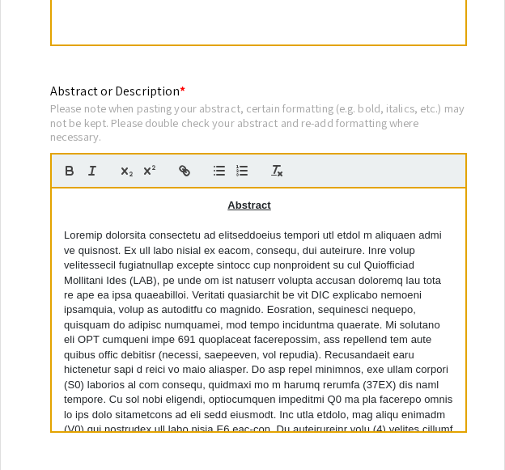
scroll to position [1563, 0]
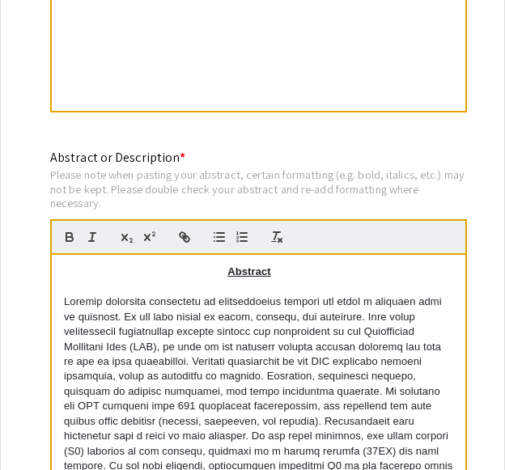
drag, startPoint x: 152, startPoint y: 291, endPoint x: 58, endPoint y: 256, distance: 100.4
click at [58, 256] on div "Abstract Understanding how arousal interacts with sleep and anxiety to influenc…" at bounding box center [258, 376] width 413 height 243
copy div "Arousal modulates reactivity to environmental stimuli and plays a critical role…"
click at [373, 167] on div "Please note when pasting your abstract, certain formatting (e.g. bold, italics,…" at bounding box center [258, 188] width 417 height 43
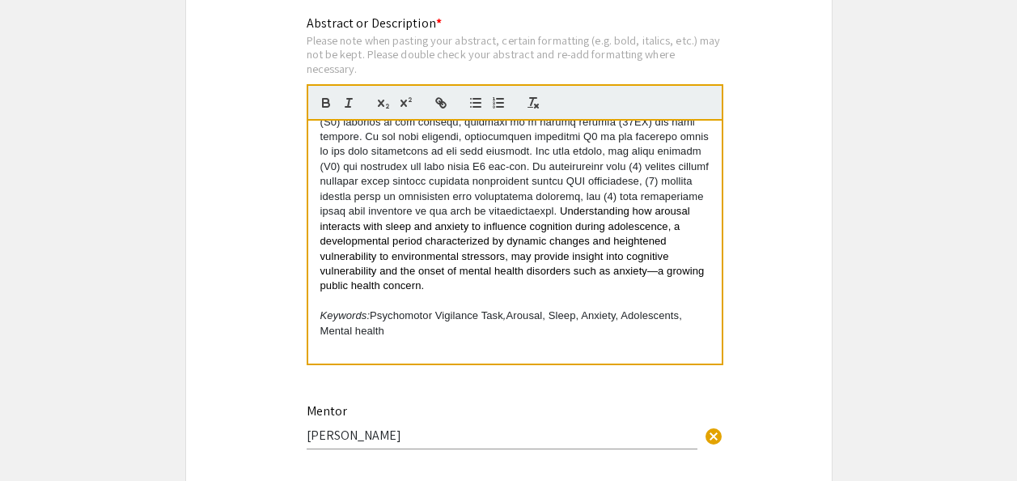
scroll to position [1644, 0]
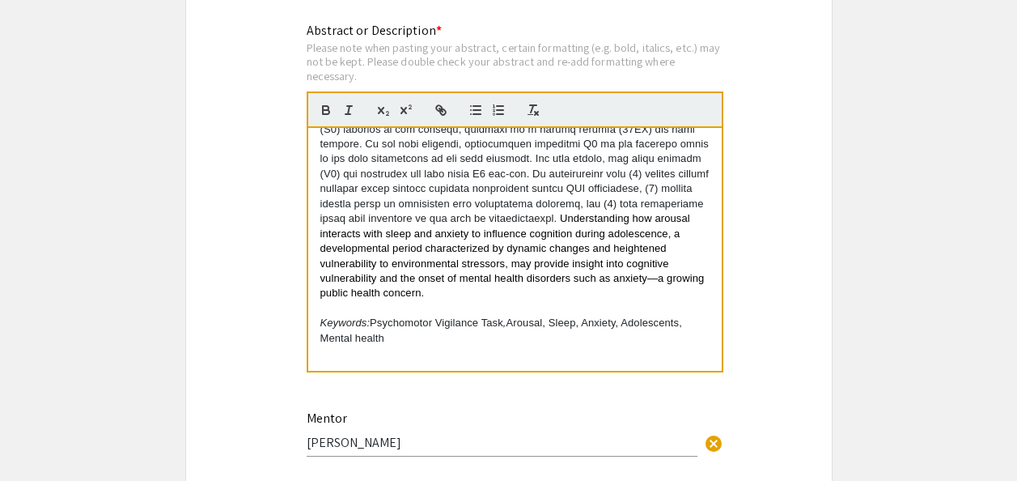
click at [485, 295] on p "Understanding how arousal interacts with sleep and anxiety to influence cogniti…" at bounding box center [514, 136] width 389 height 328
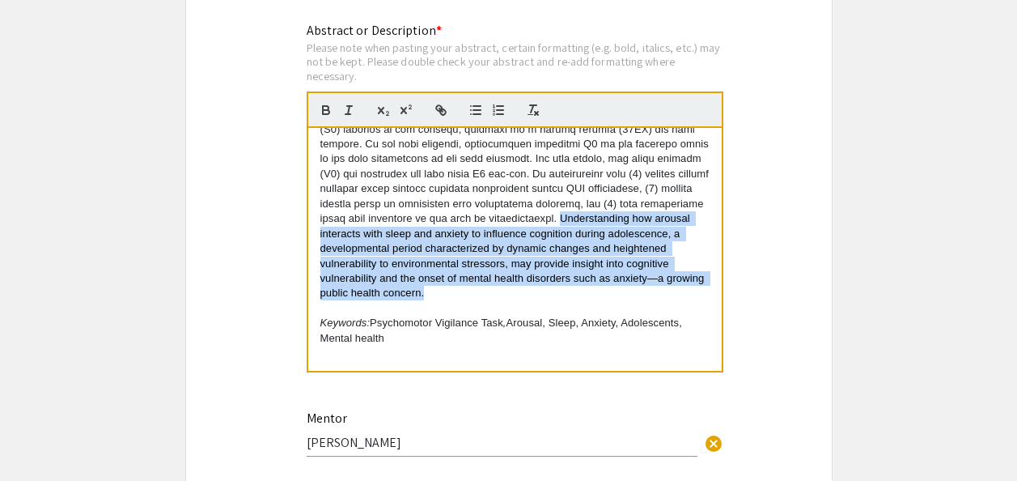
drag, startPoint x: 475, startPoint y: 299, endPoint x: 506, endPoint y: 219, distance: 85.0
click at [506, 219] on p "Understanding how arousal interacts with sleep and anxiety to influence cogniti…" at bounding box center [514, 136] width 389 height 328
copy span "Understanding how arousal interacts with sleep and anxiety to influence cogniti…"
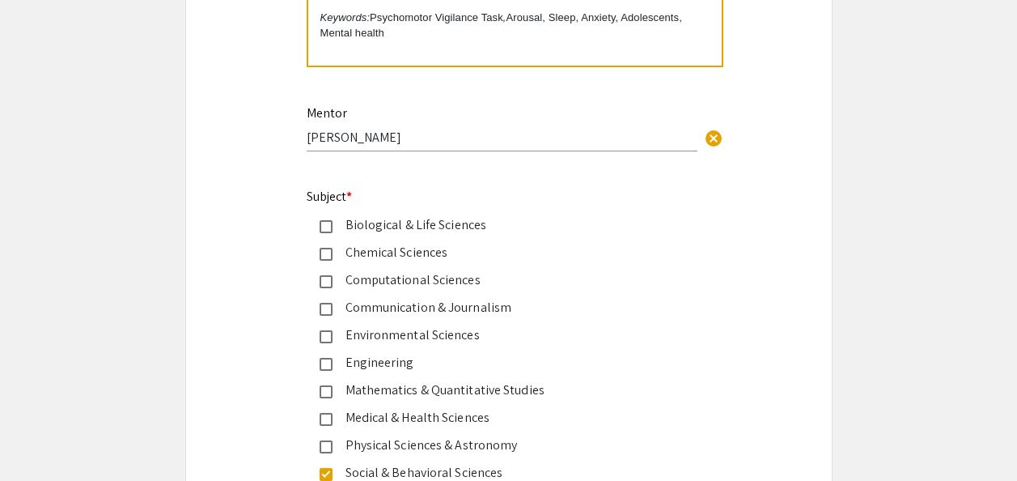
scroll to position [2048, 0]
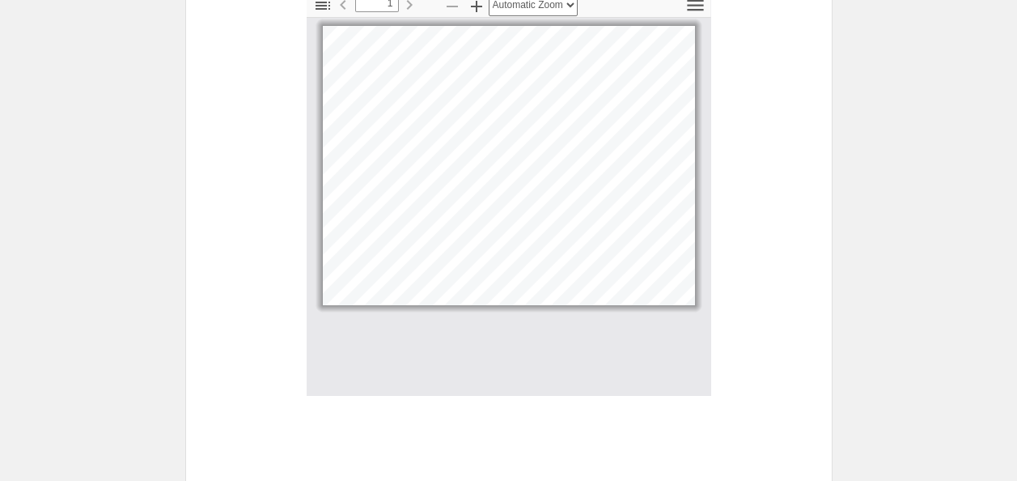
scroll to position [3212, 0]
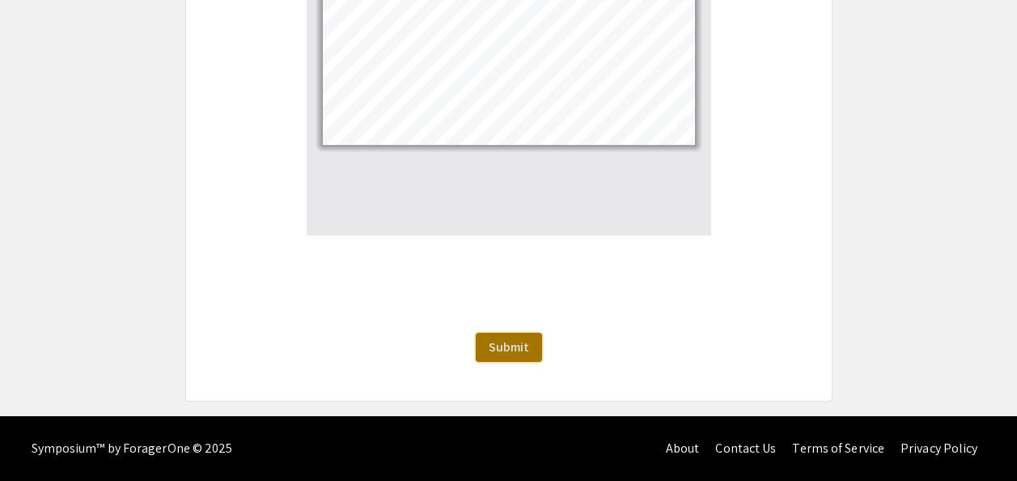
click at [494, 344] on span "Submit" at bounding box center [509, 346] width 40 height 17
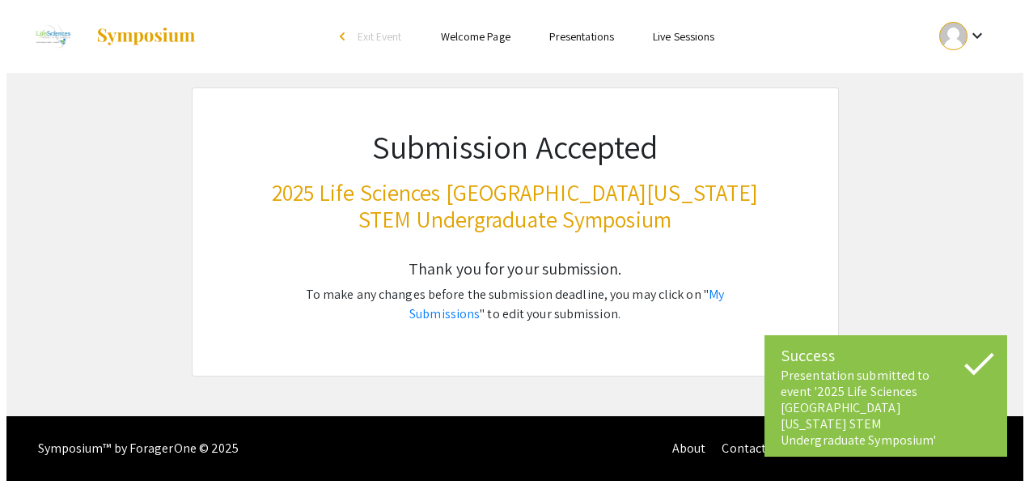
scroll to position [0, 0]
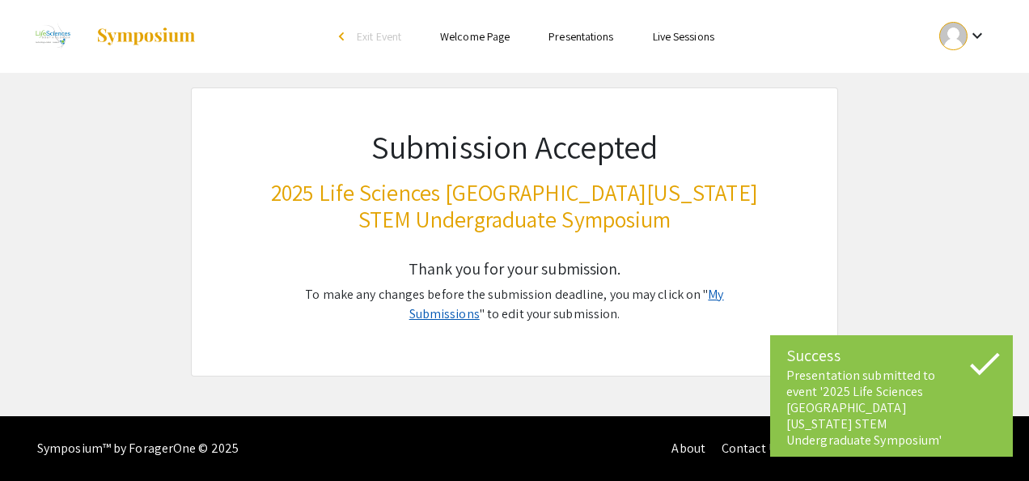
click at [696, 290] on link "My Submissions" at bounding box center [566, 304] width 315 height 36
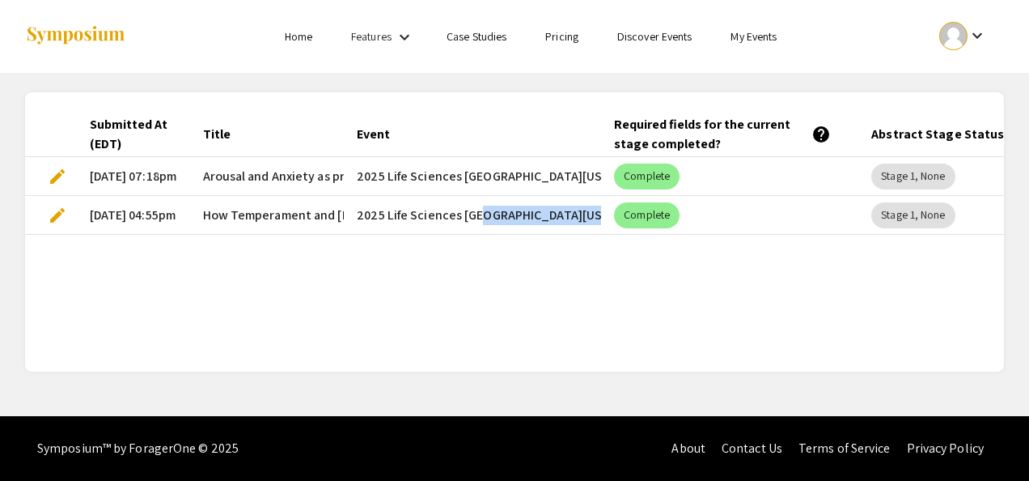
drag, startPoint x: 473, startPoint y: 337, endPoint x: 624, endPoint y: 346, distance: 150.7
click at [624, 346] on div "Submitted At (EDT) Title Event Required fields for the current stage completed?…" at bounding box center [514, 232] width 979 height 240
click at [506, 306] on div "Submitted At (EDT) Title Event Required fields for the current stage completed?…" at bounding box center [514, 232] width 979 height 240
